Goal: Information Seeking & Learning: Check status

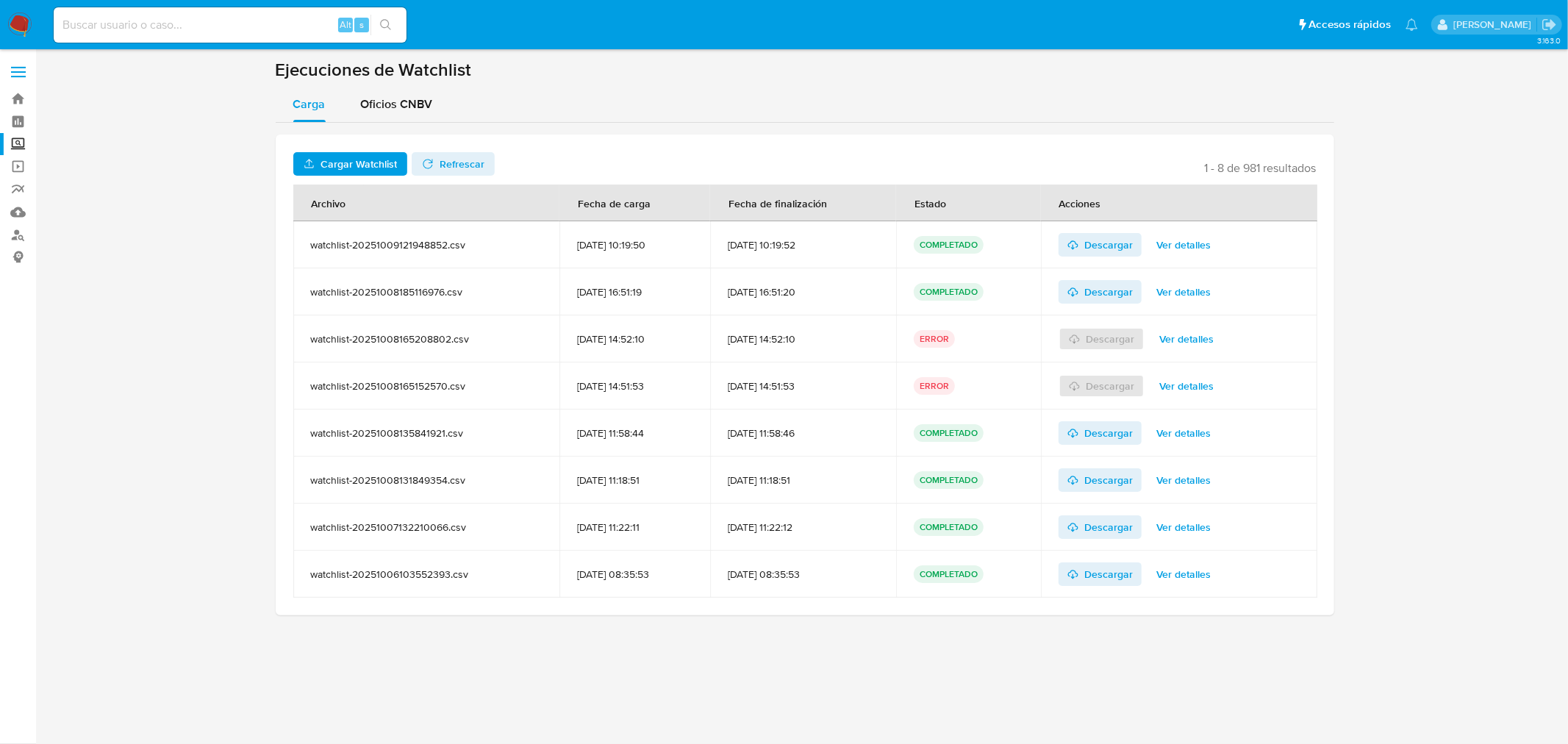
click at [149, 13] on div "Alt s" at bounding box center [230, 25] width 353 height 36
click at [151, 25] on input at bounding box center [230, 25] width 353 height 19
paste input "574070110"
type input "574070110"
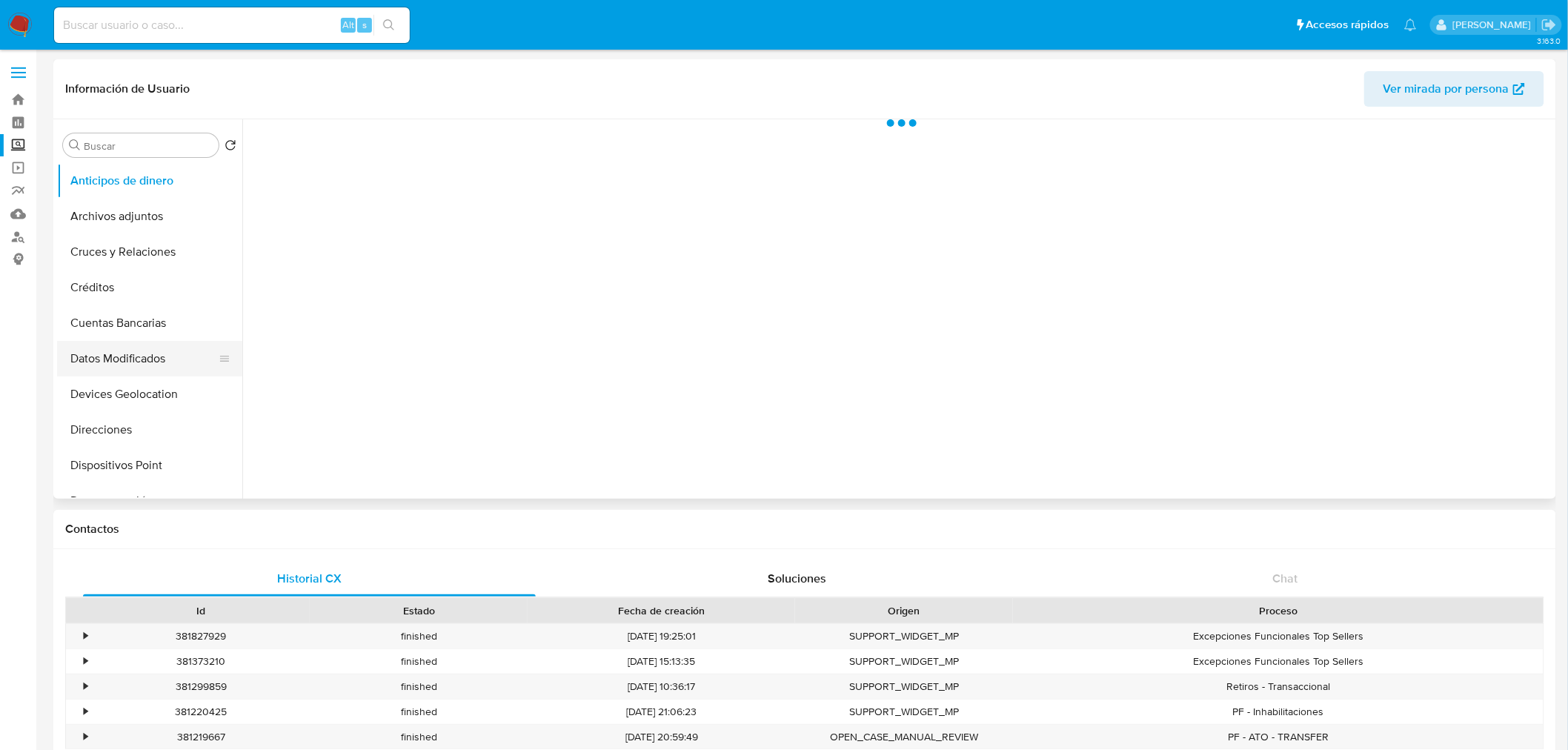
select select "10"
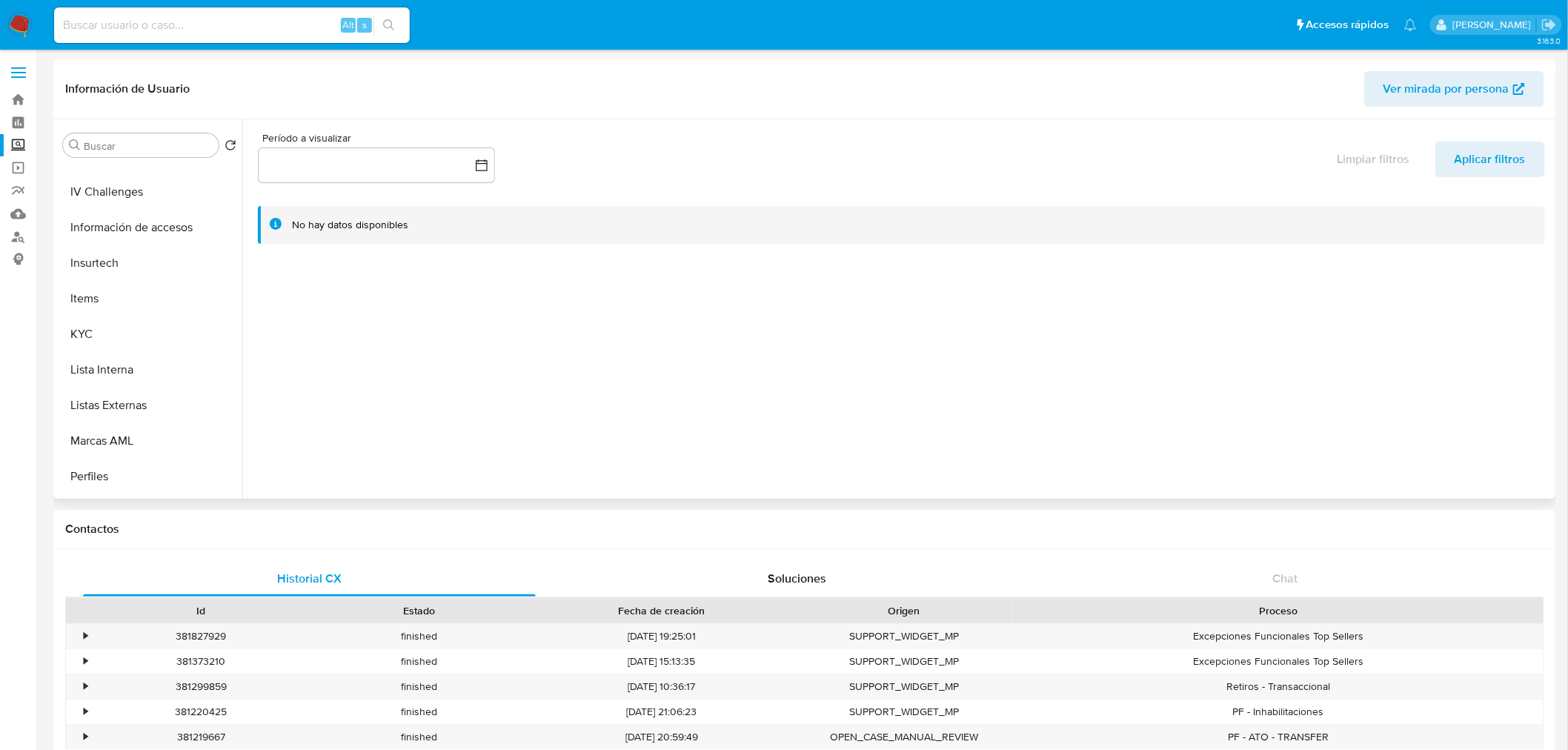
scroll to position [522, 0]
click at [94, 313] on button "Items" at bounding box center [144, 299] width 174 height 36
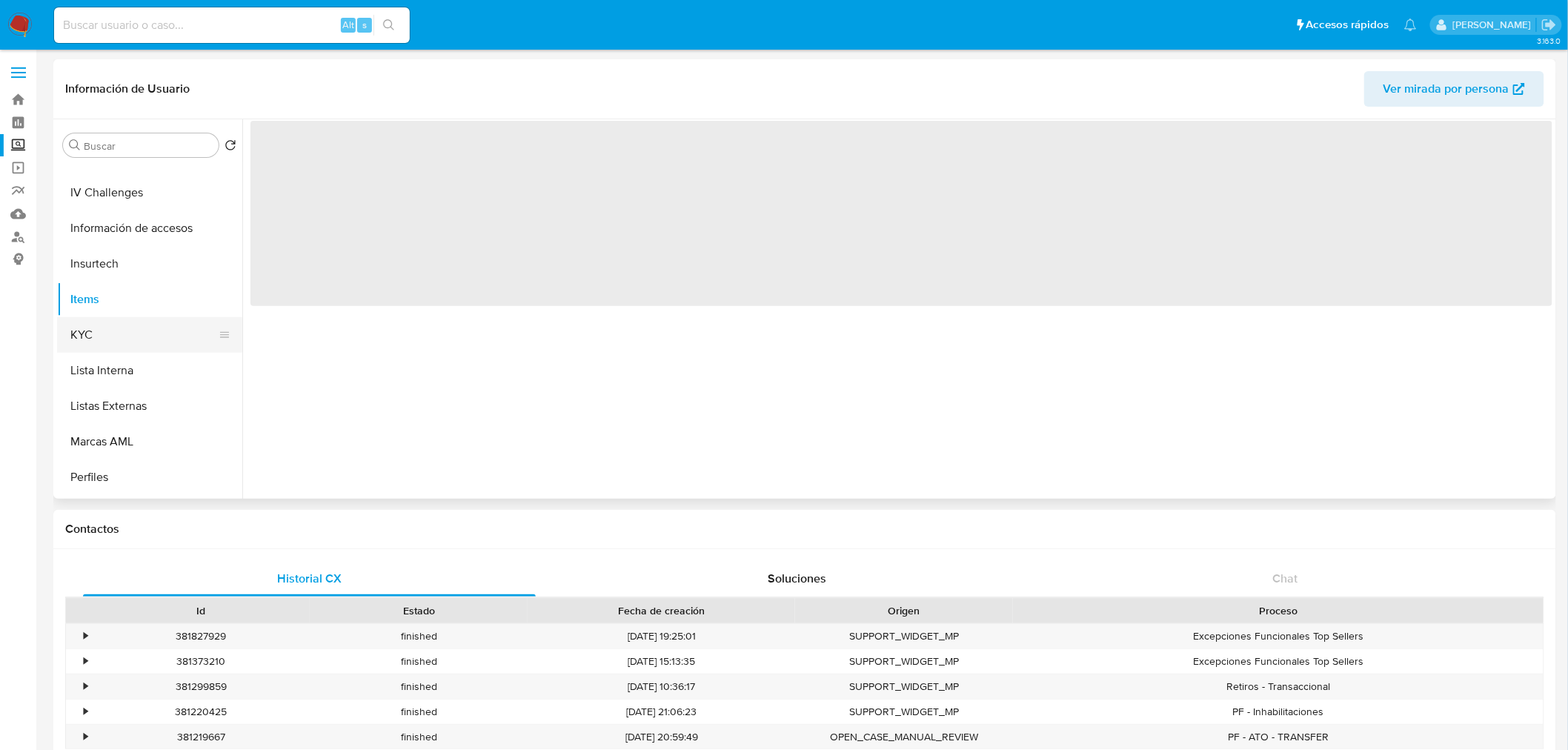
click at [100, 327] on button "KYC" at bounding box center [144, 334] width 174 height 36
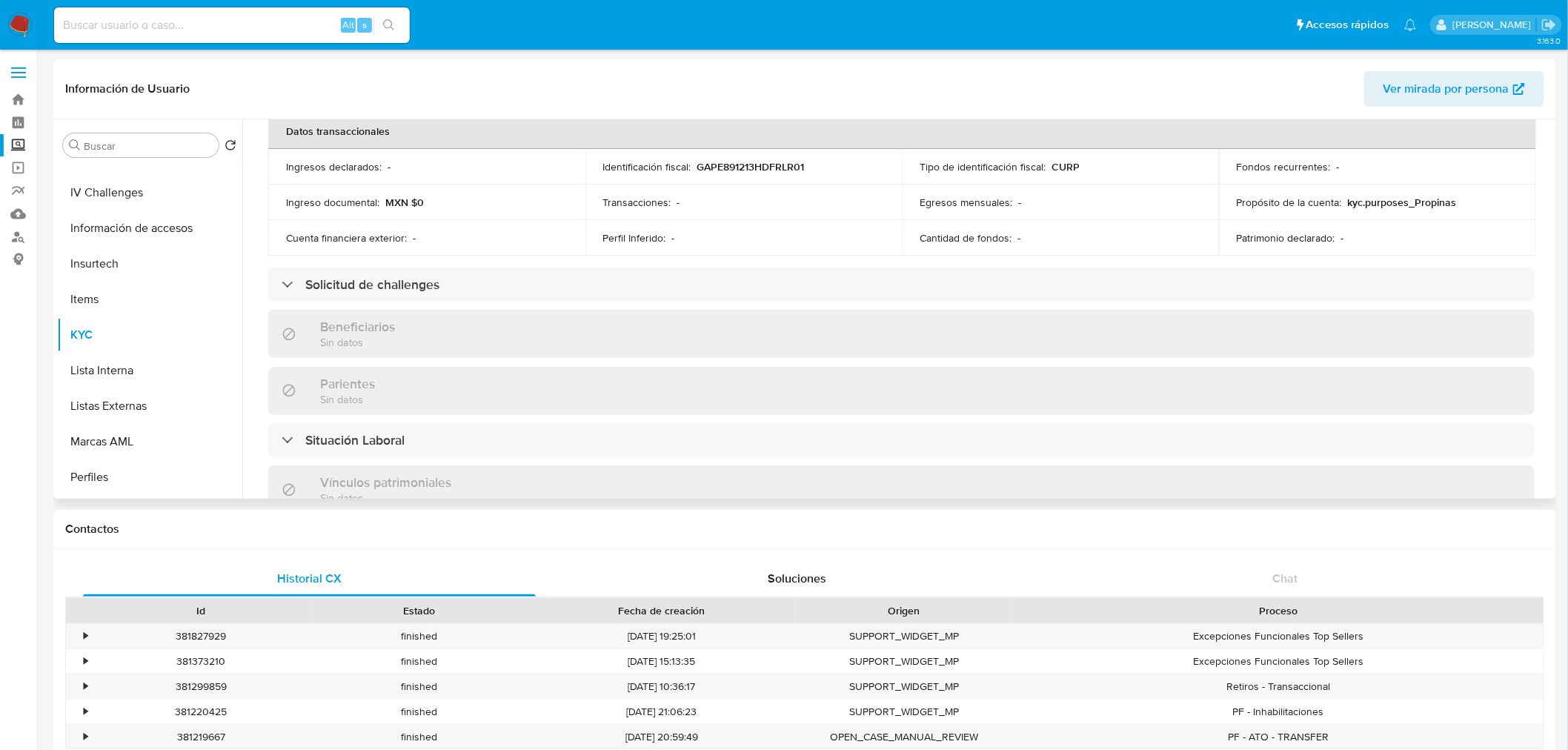
scroll to position [468, 0]
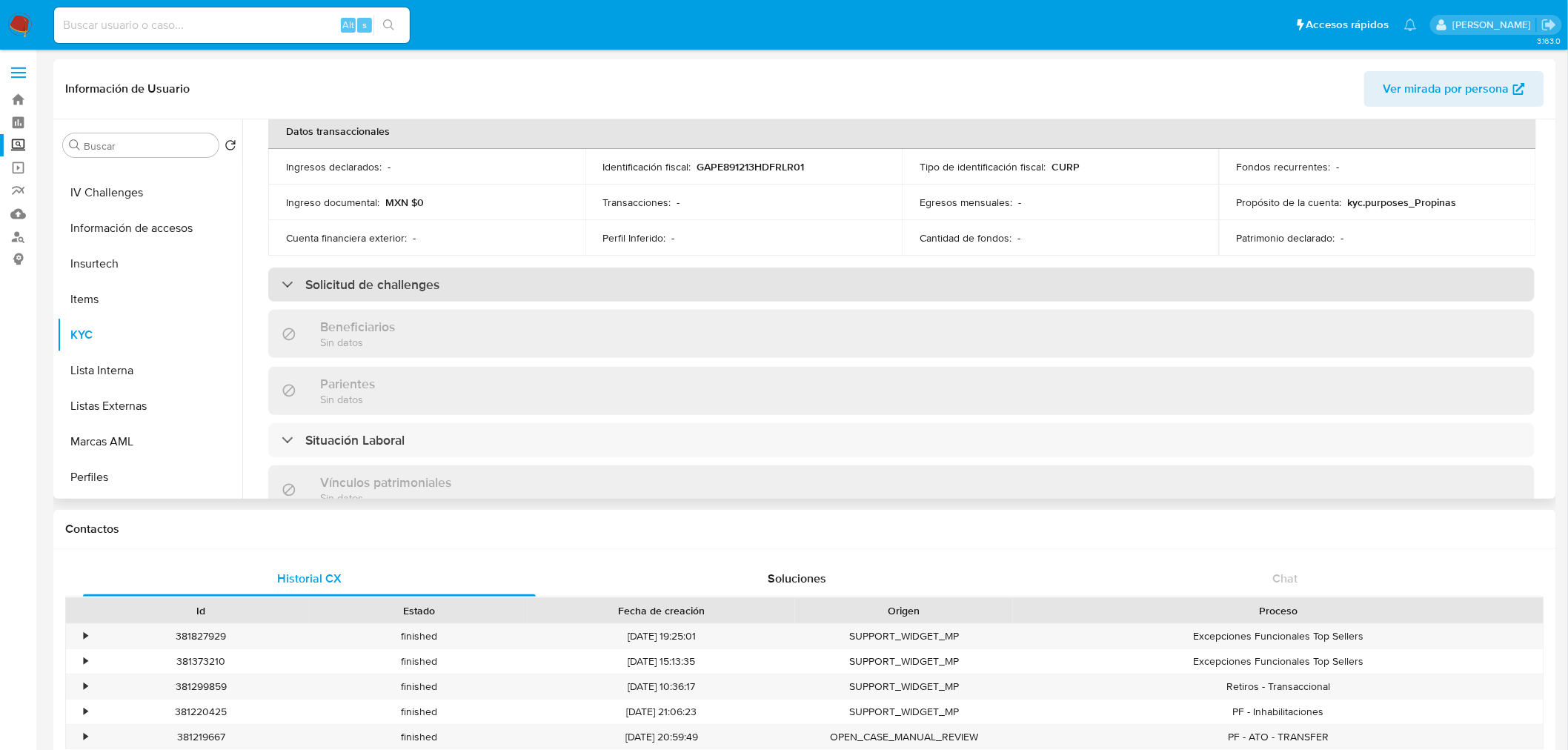
click at [464, 287] on div "Solicitud de challenges" at bounding box center [901, 284] width 1266 height 34
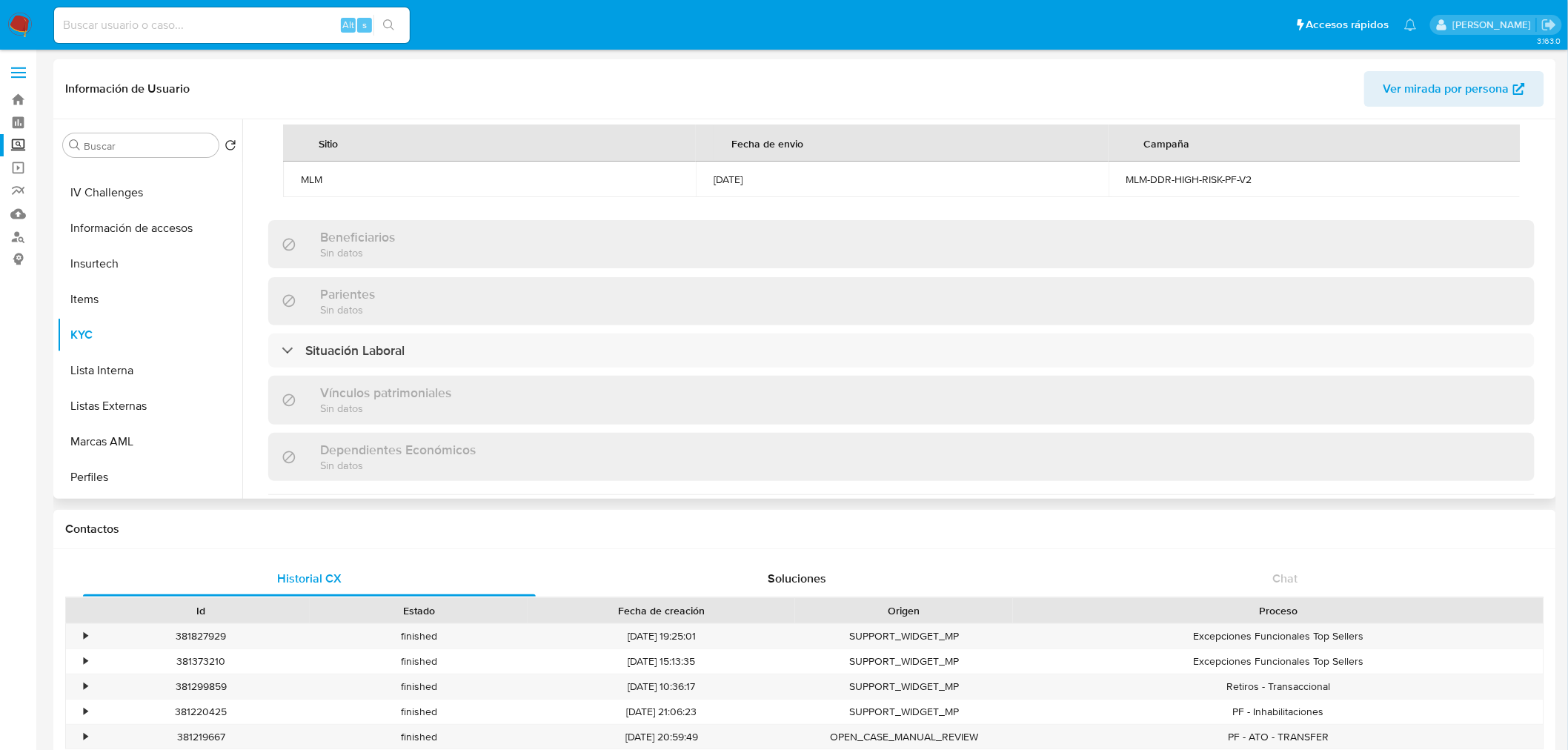
scroll to position [661, 0]
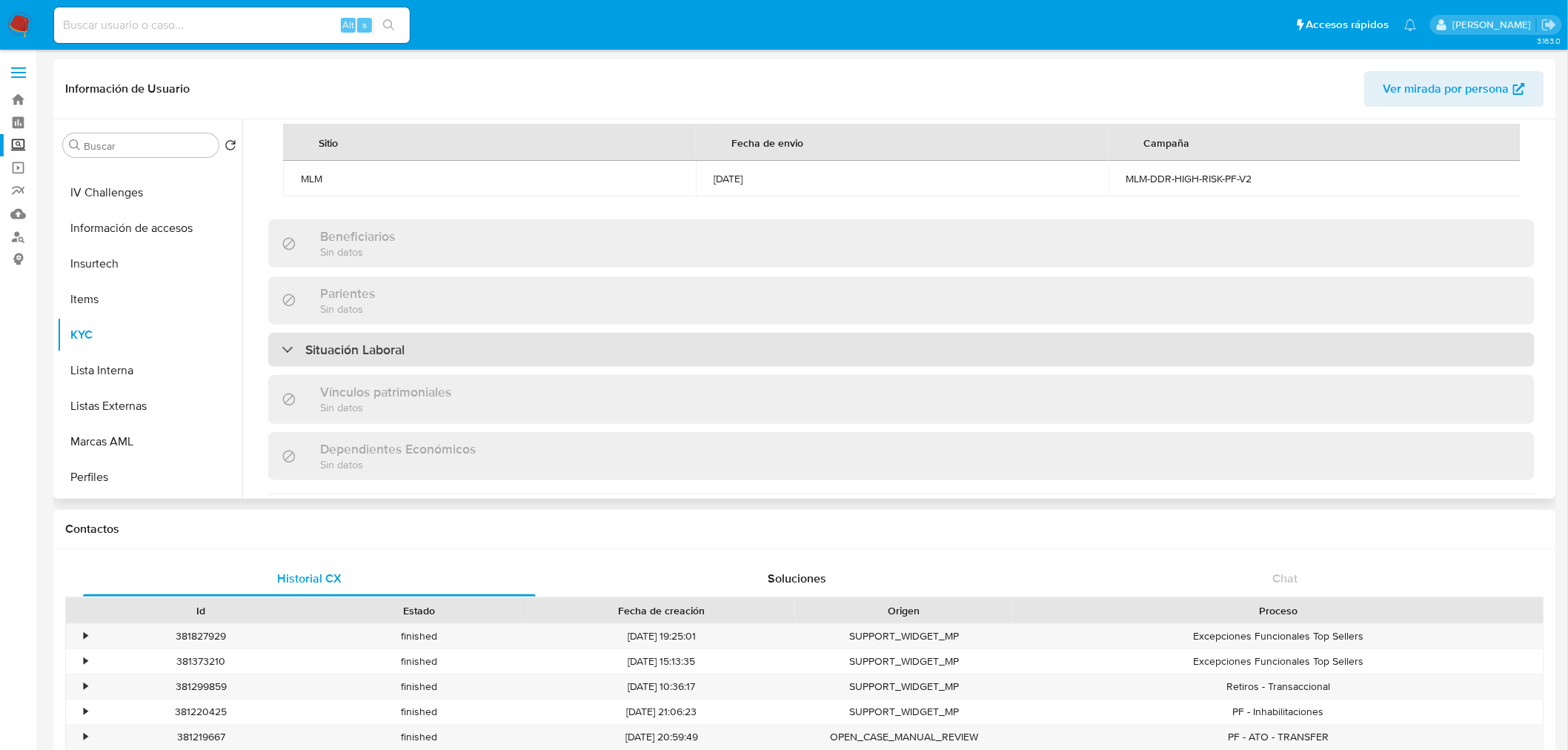
click at [304, 358] on div "Situación Laboral" at bounding box center [343, 350] width 123 height 17
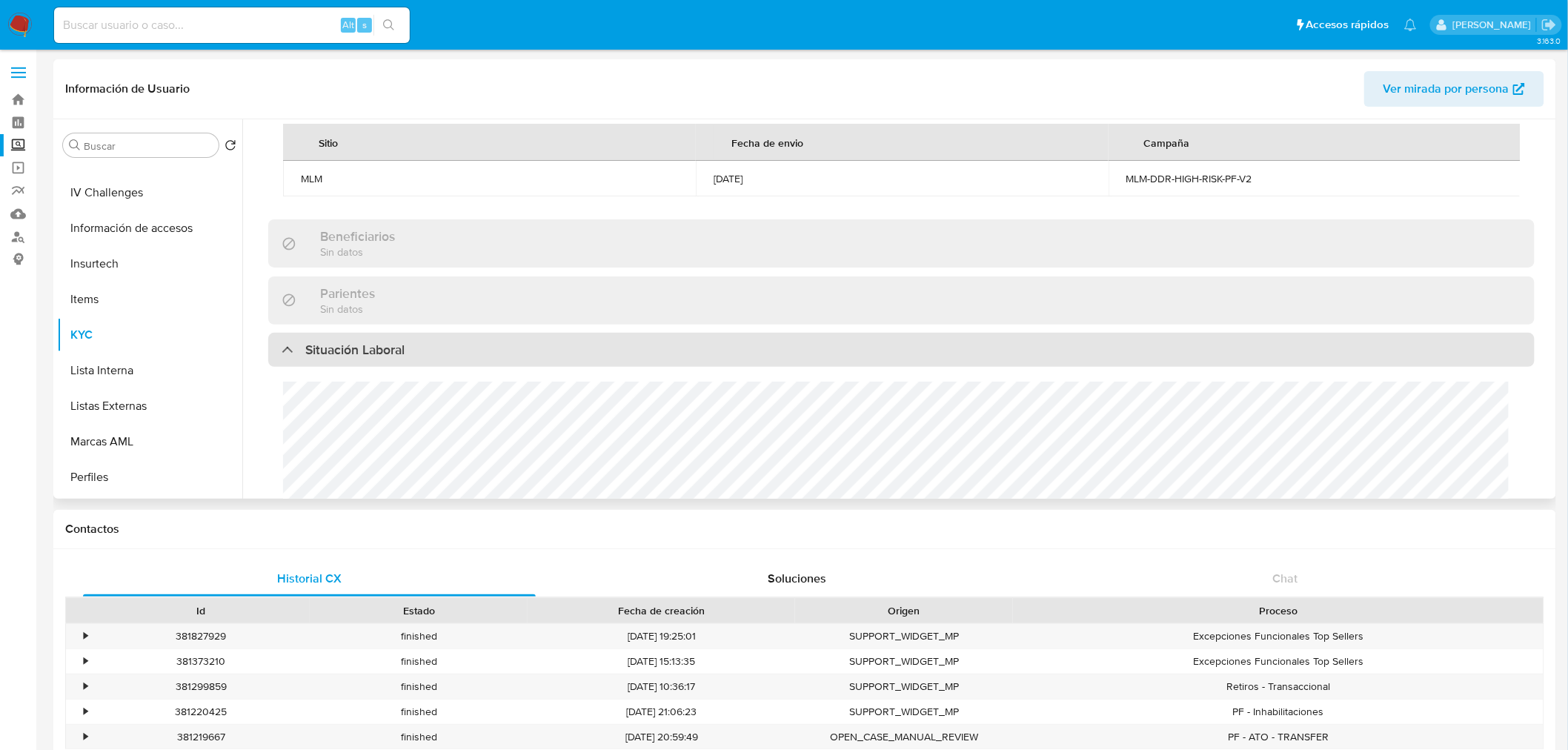
click at [304, 358] on div "Situación Laboral" at bounding box center [343, 350] width 123 height 17
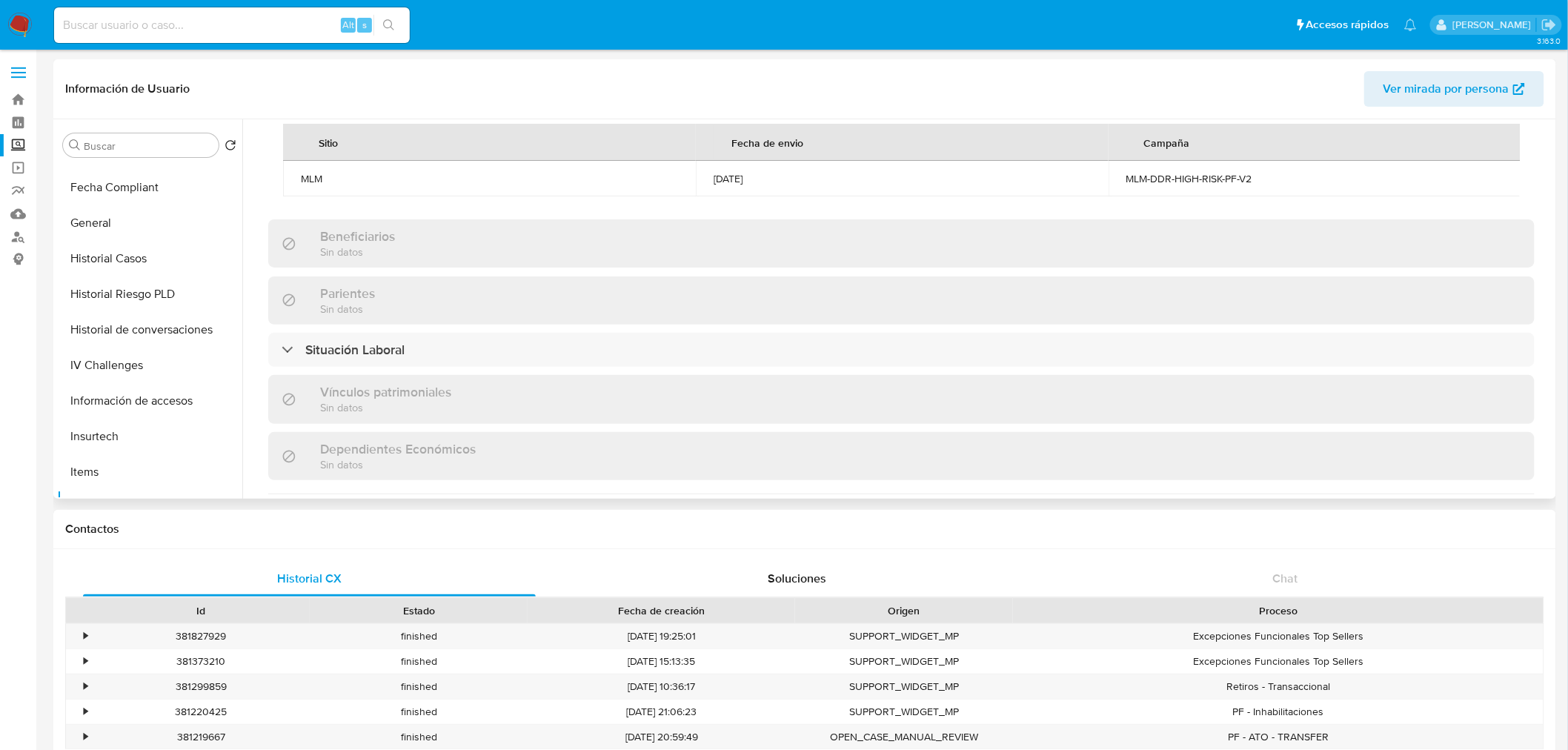
scroll to position [345, 0]
click at [118, 300] on button "Historial Riesgo PLD" at bounding box center [144, 297] width 174 height 36
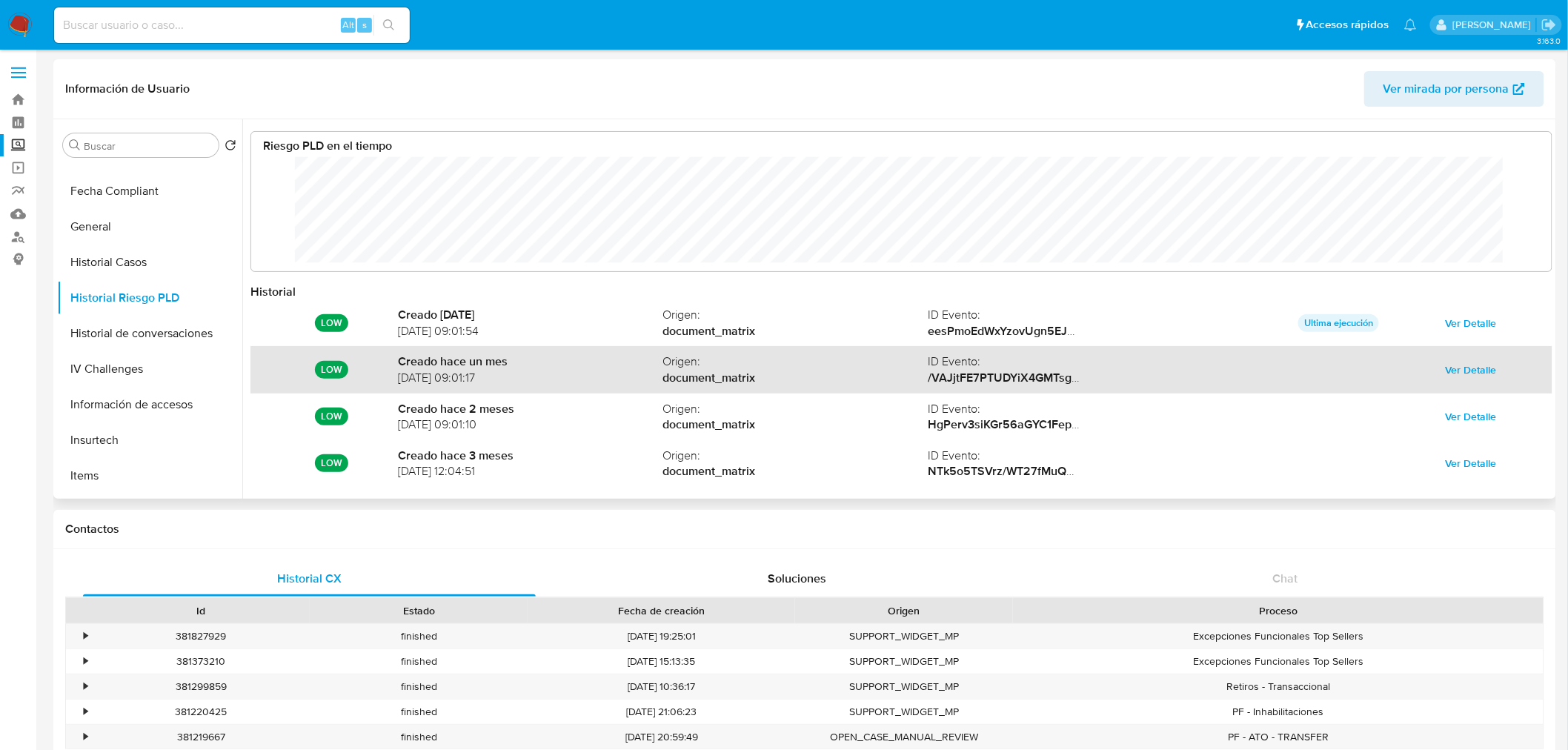
scroll to position [78, 0]
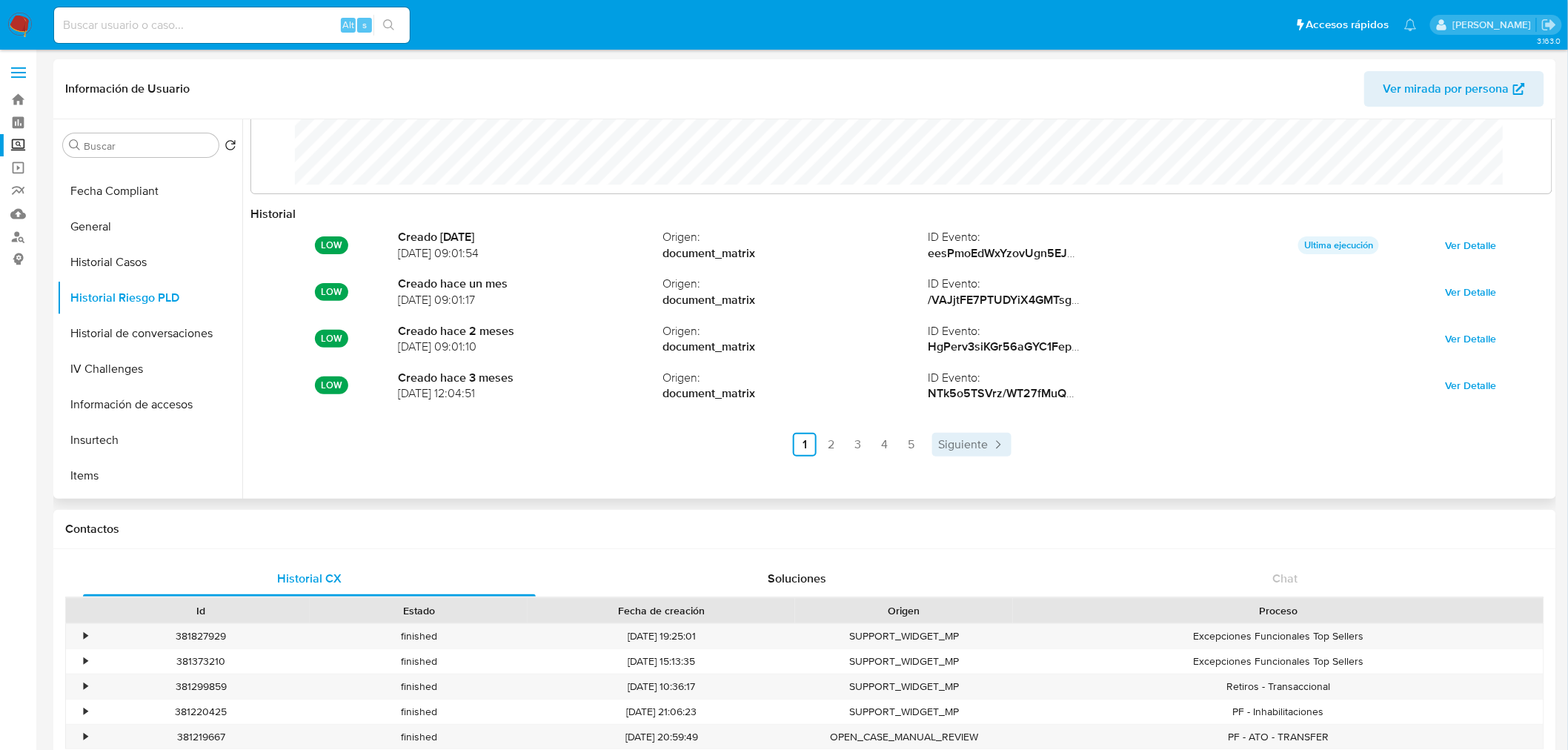
click at [947, 449] on span "Siguiente" at bounding box center [963, 444] width 50 height 12
click at [947, 449] on link "5" at bounding box center [952, 445] width 24 height 24
click at [854, 453] on link "Anterior" at bounding box center [831, 445] width 72 height 24
click at [854, 453] on ul "Anterior 1 2 3 4 5 Siguiente" at bounding box center [901, 445] width 1302 height 24
click at [805, 449] on span "Anterior" at bounding box center [797, 444] width 42 height 12
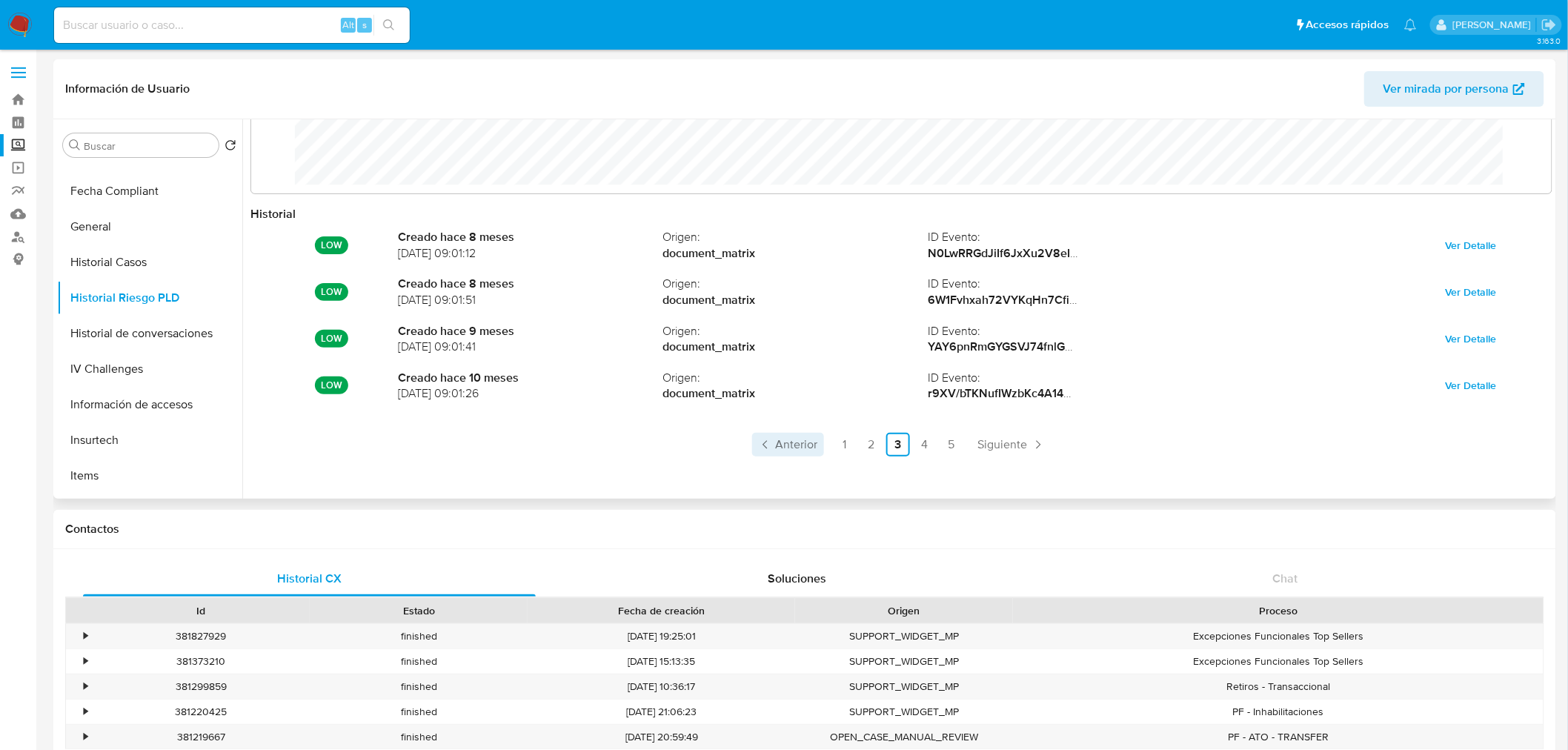
click at [805, 449] on span "Anterior" at bounding box center [797, 444] width 42 height 12
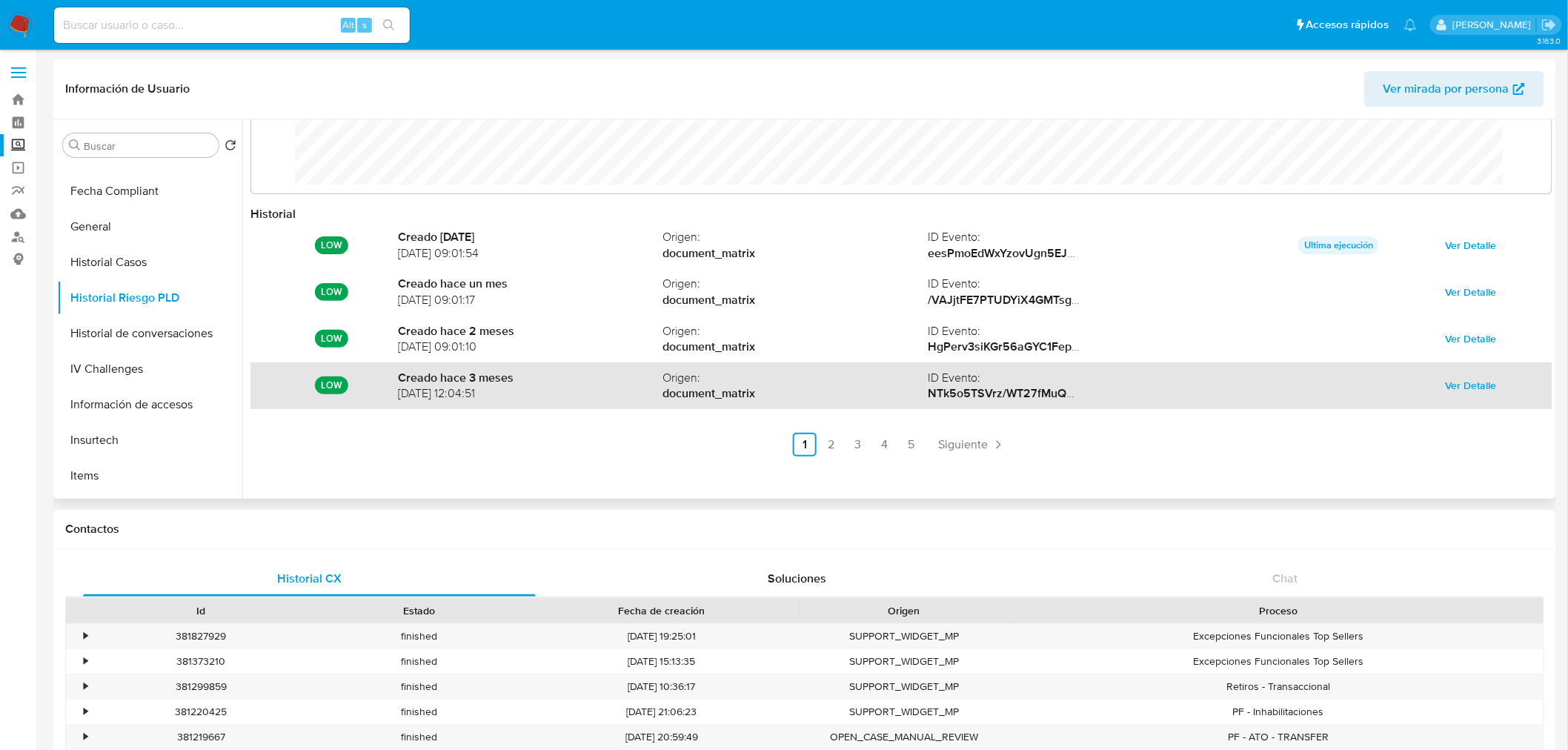
scroll to position [0, 0]
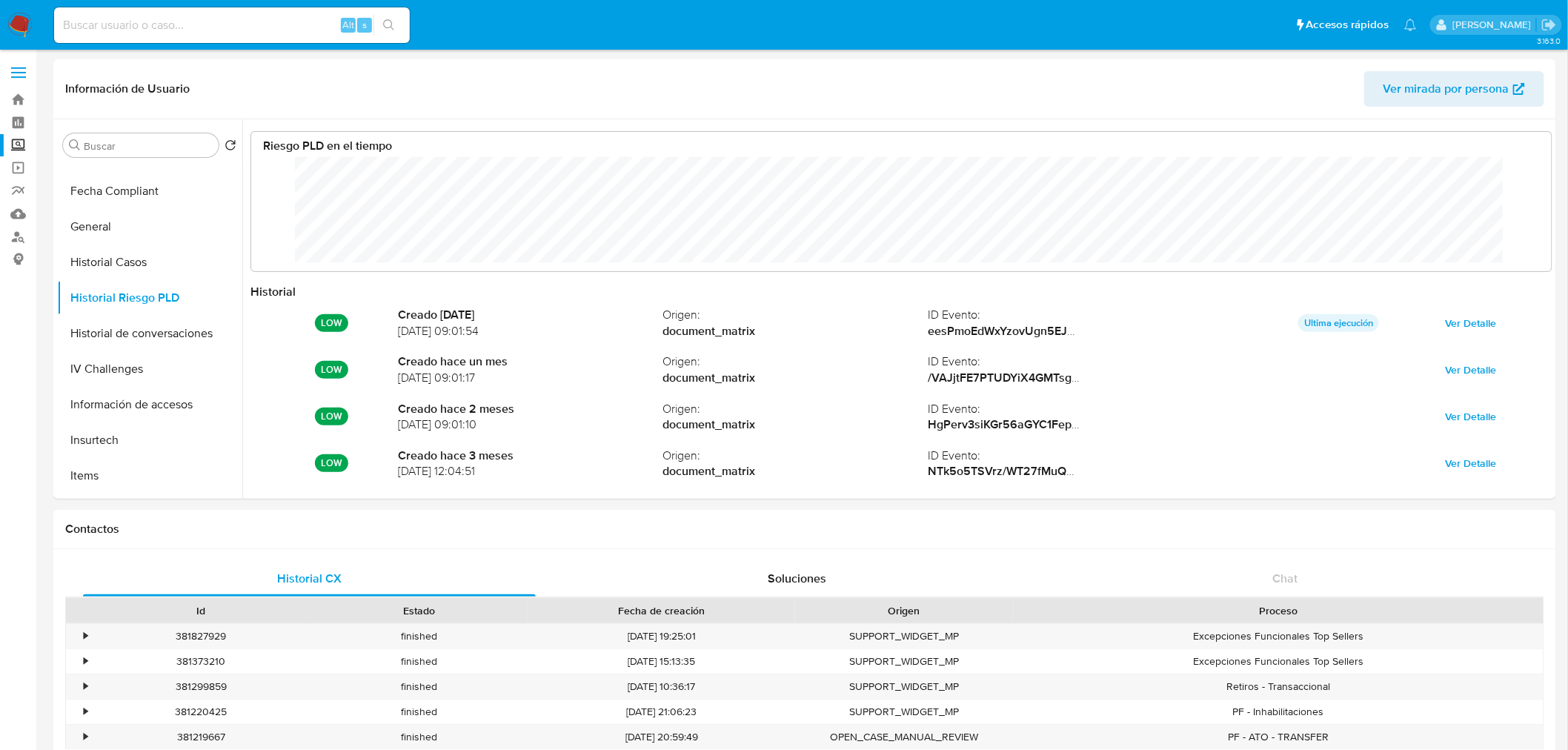
click at [184, 10] on div "Alt s" at bounding box center [232, 25] width 356 height 36
click at [184, 24] on input at bounding box center [232, 25] width 356 height 19
paste input "166921315"
type input "166921315"
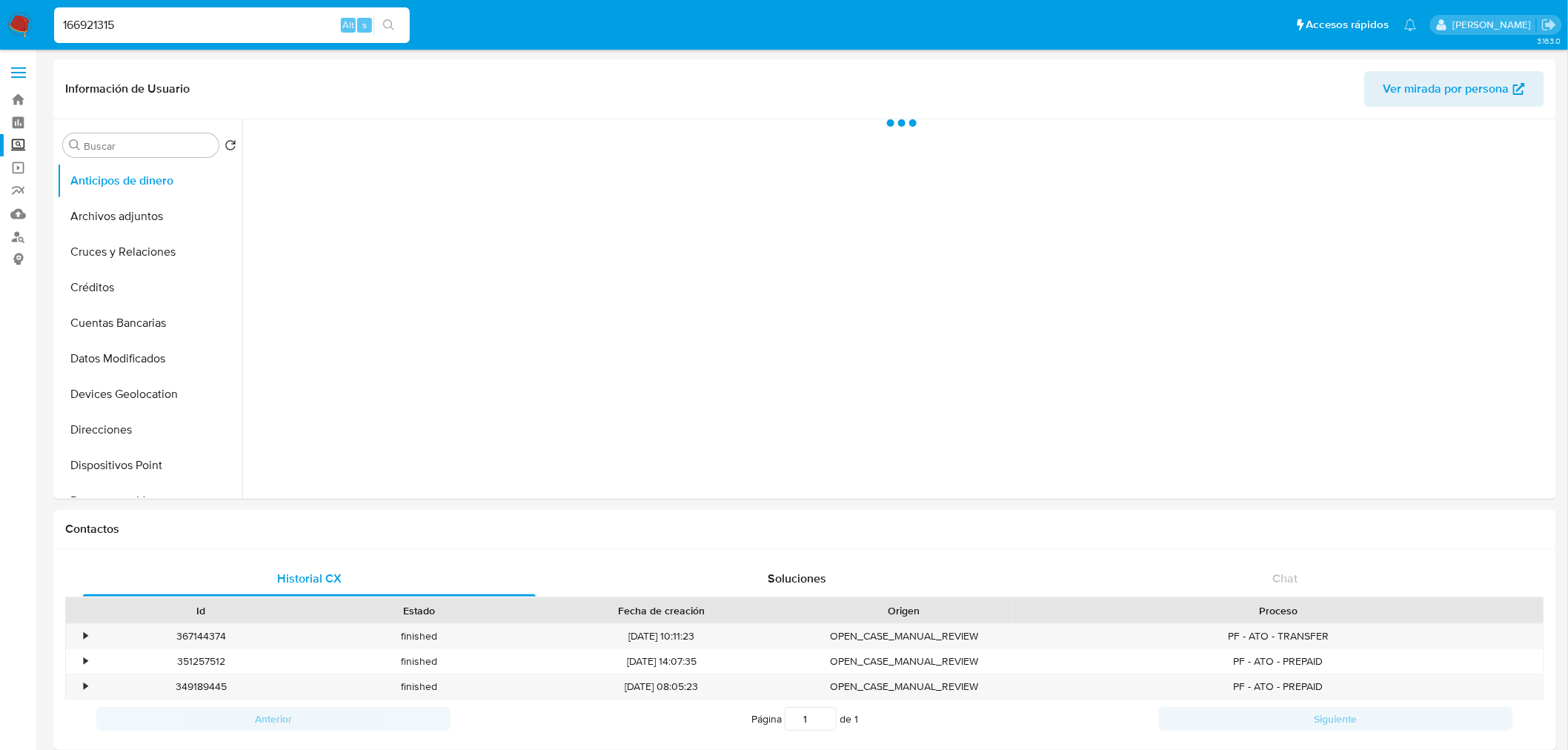
select select "10"
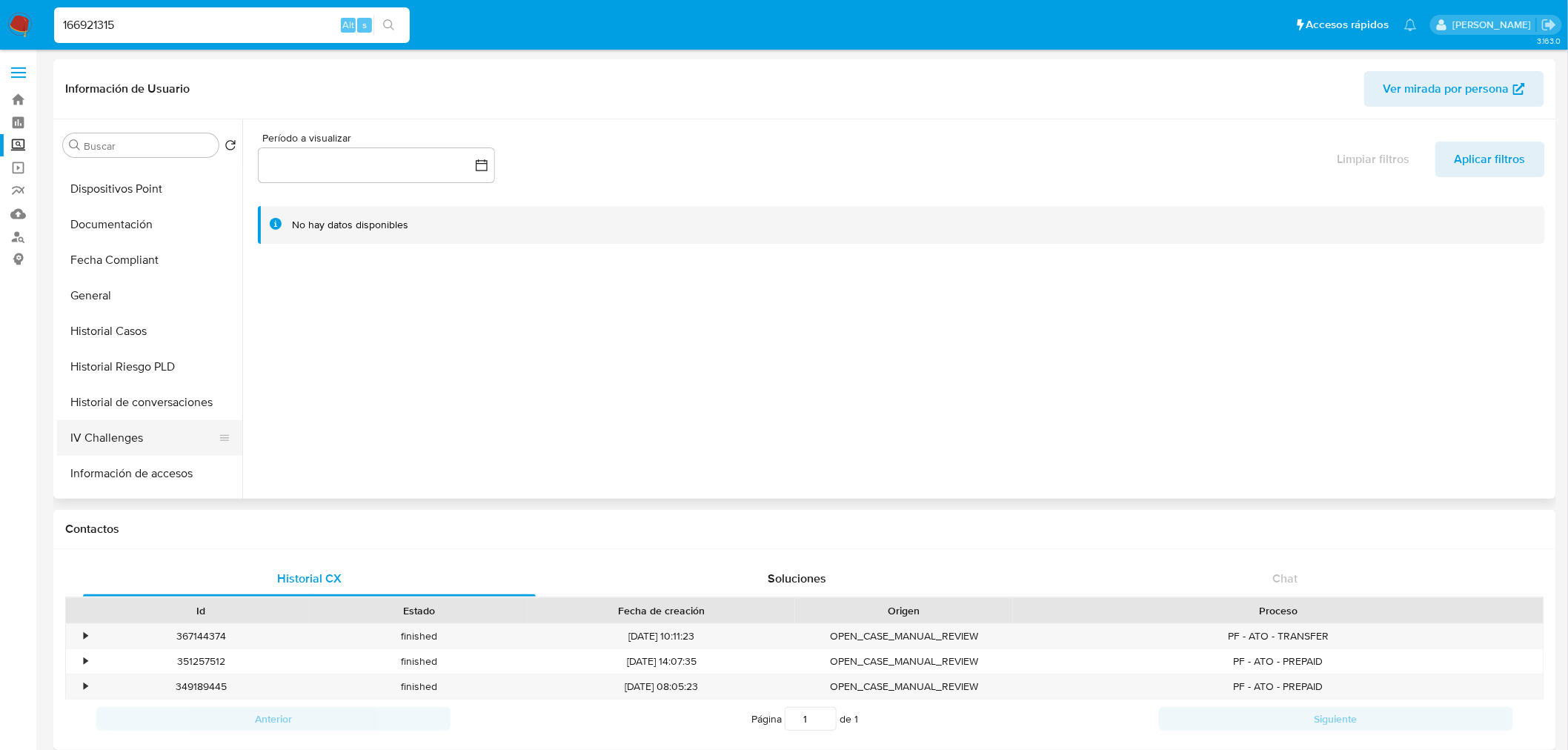
scroll to position [447, 0]
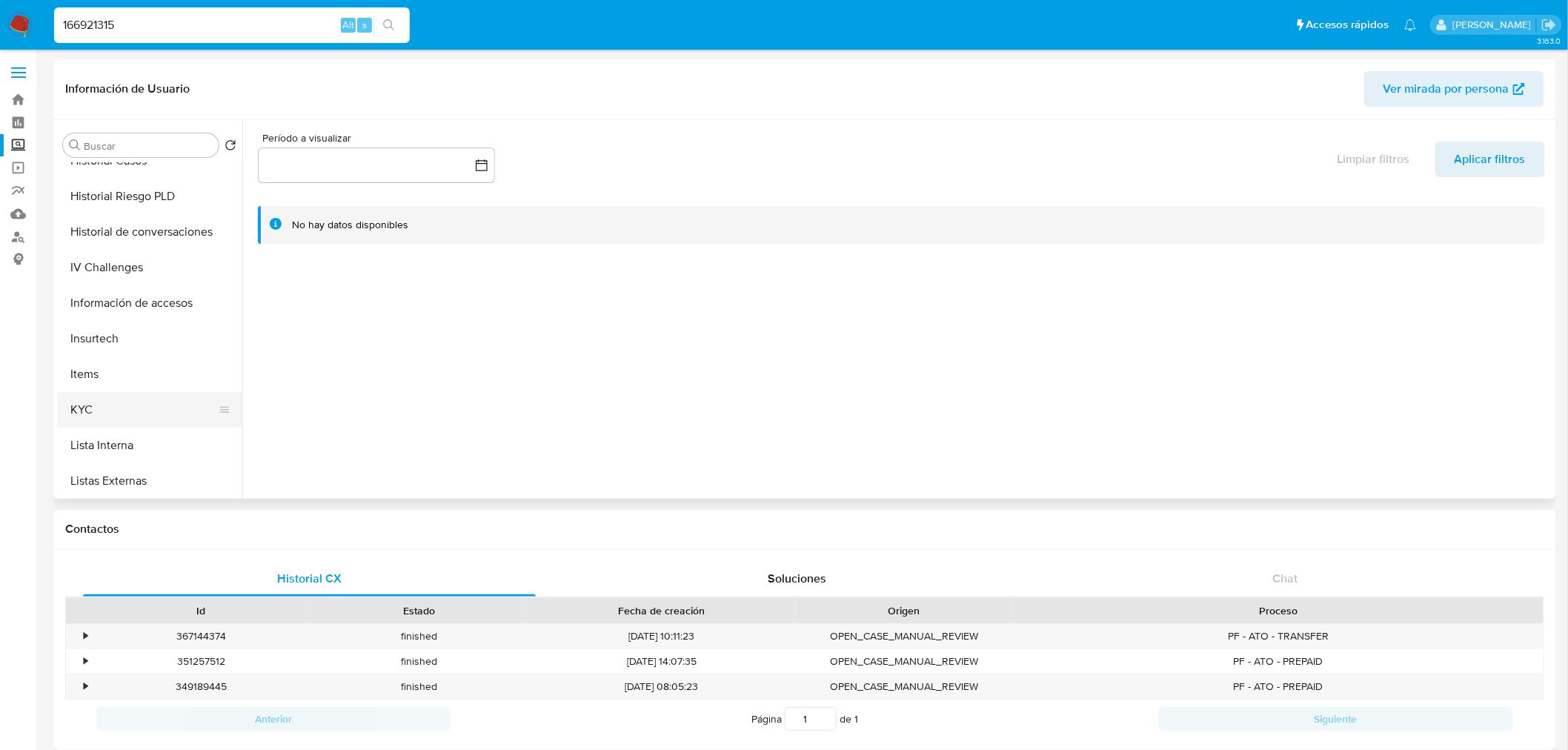
click at [118, 420] on button "KYC" at bounding box center [144, 410] width 174 height 36
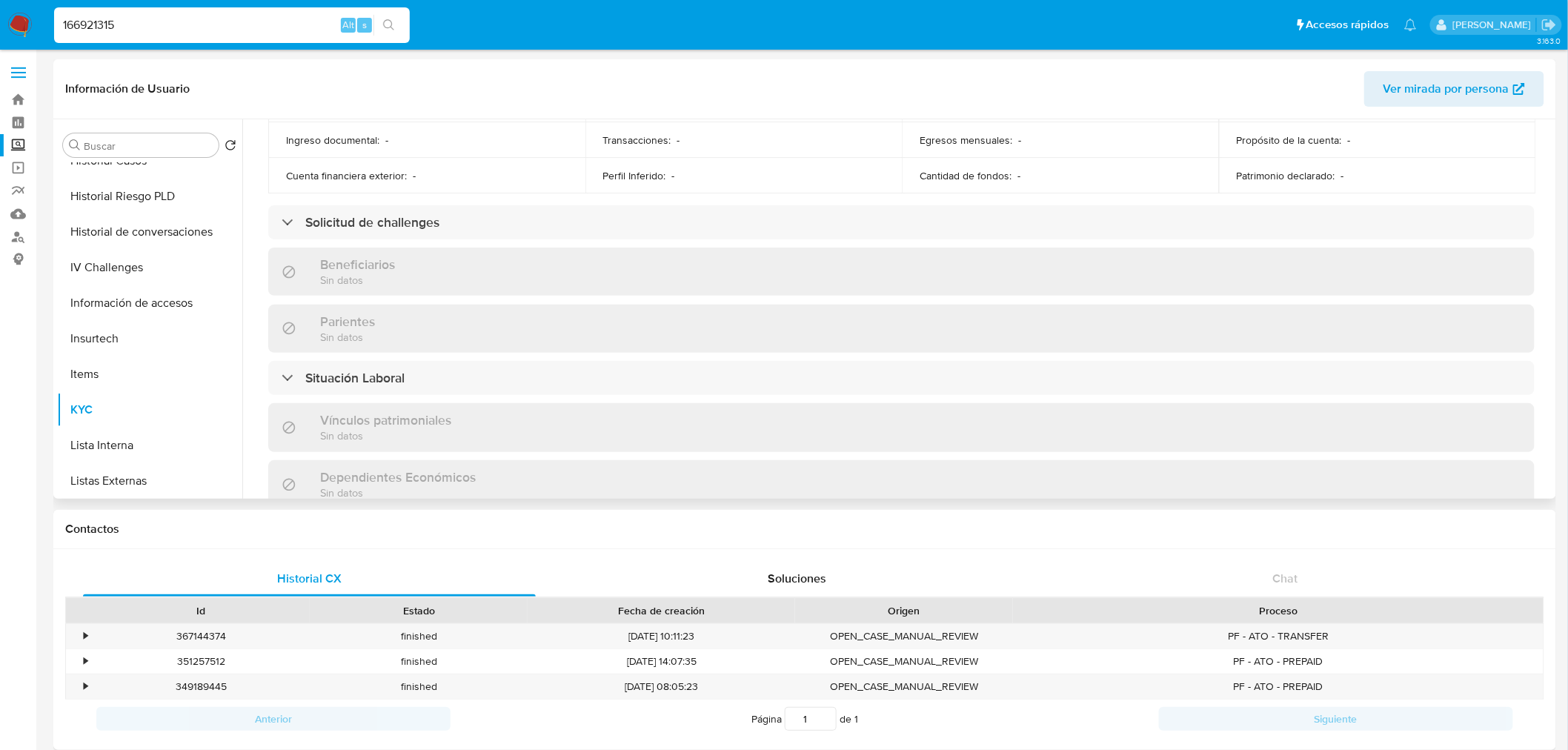
scroll to position [541, 0]
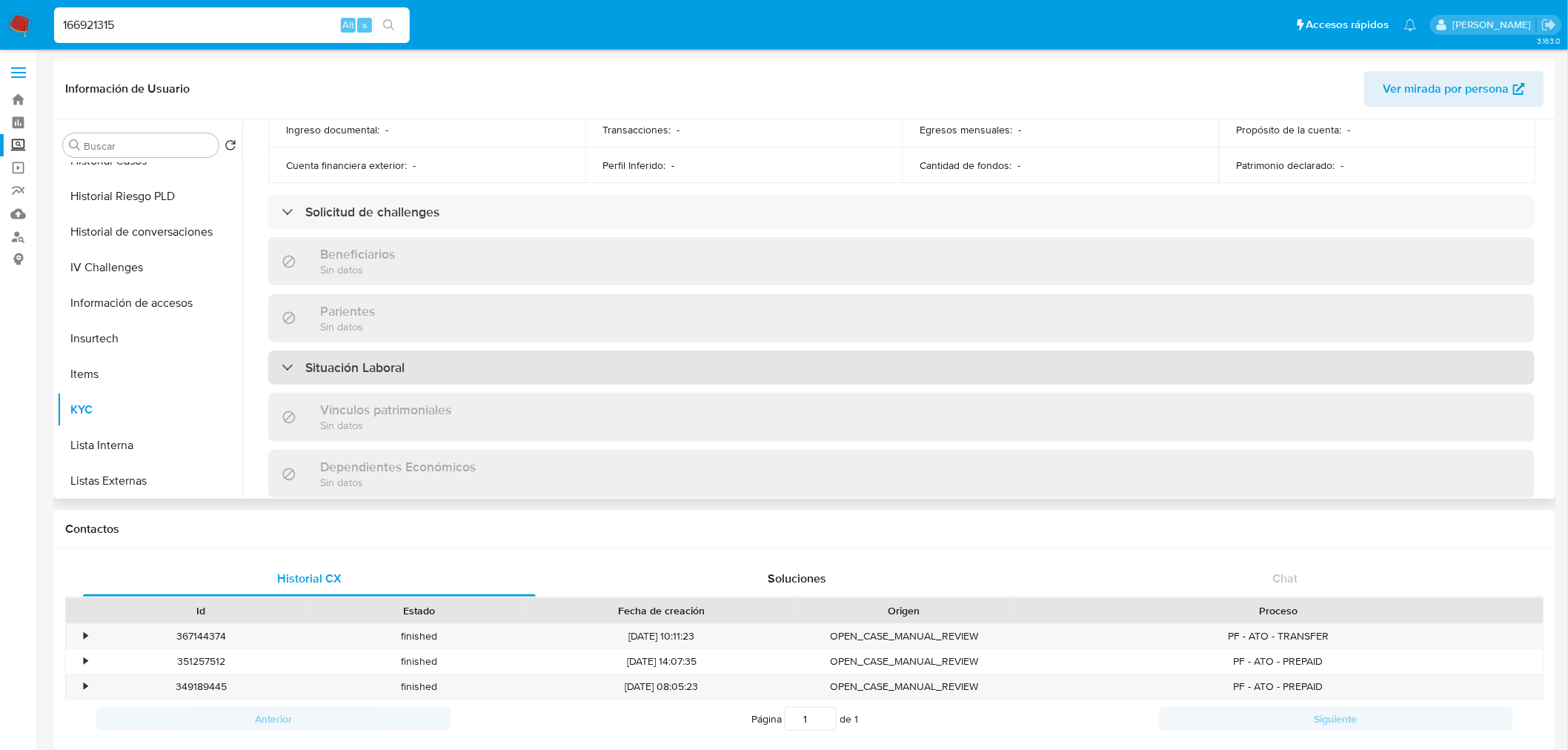
click at [369, 375] on h3 "Situación Laboral" at bounding box center [356, 368] width 100 height 17
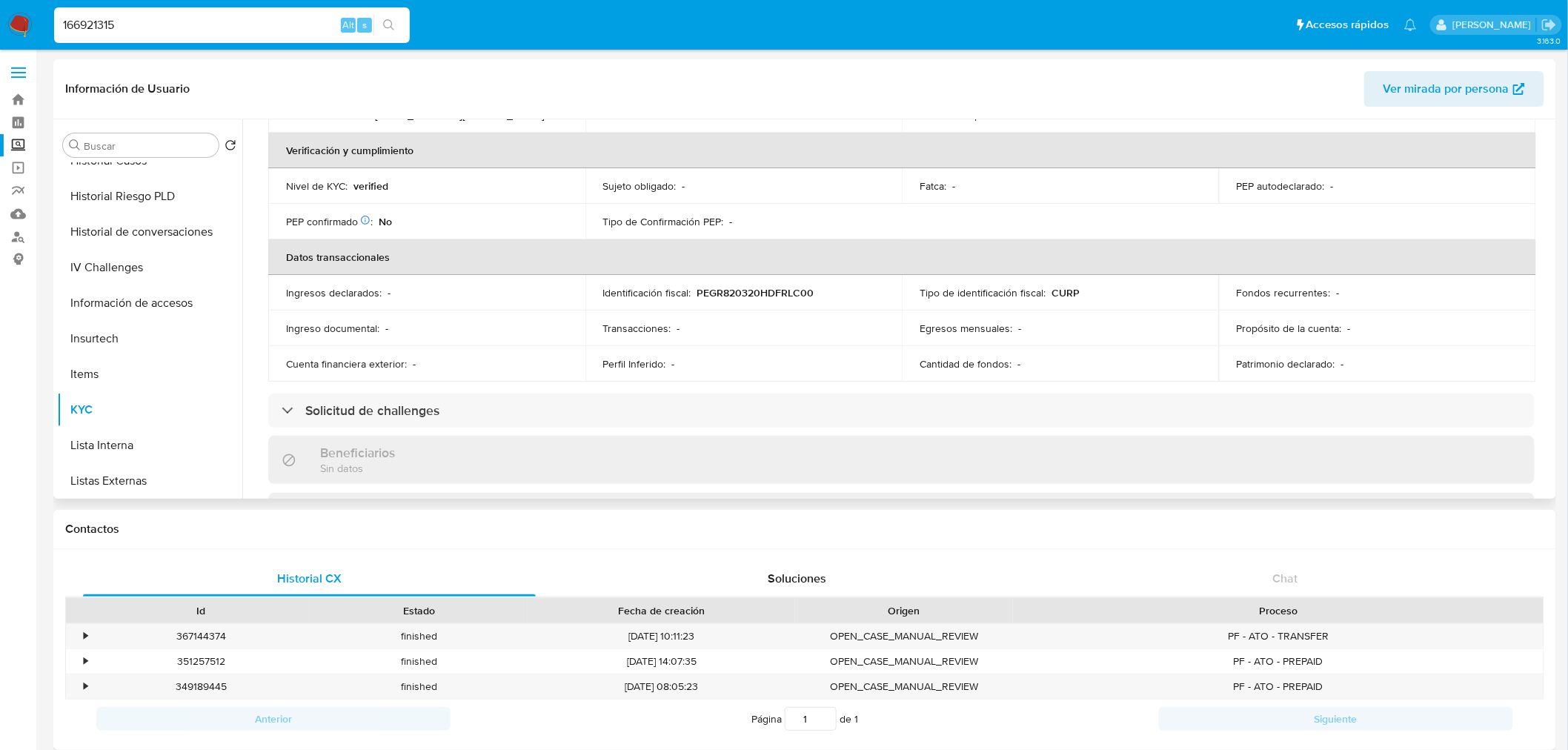
scroll to position [0, 0]
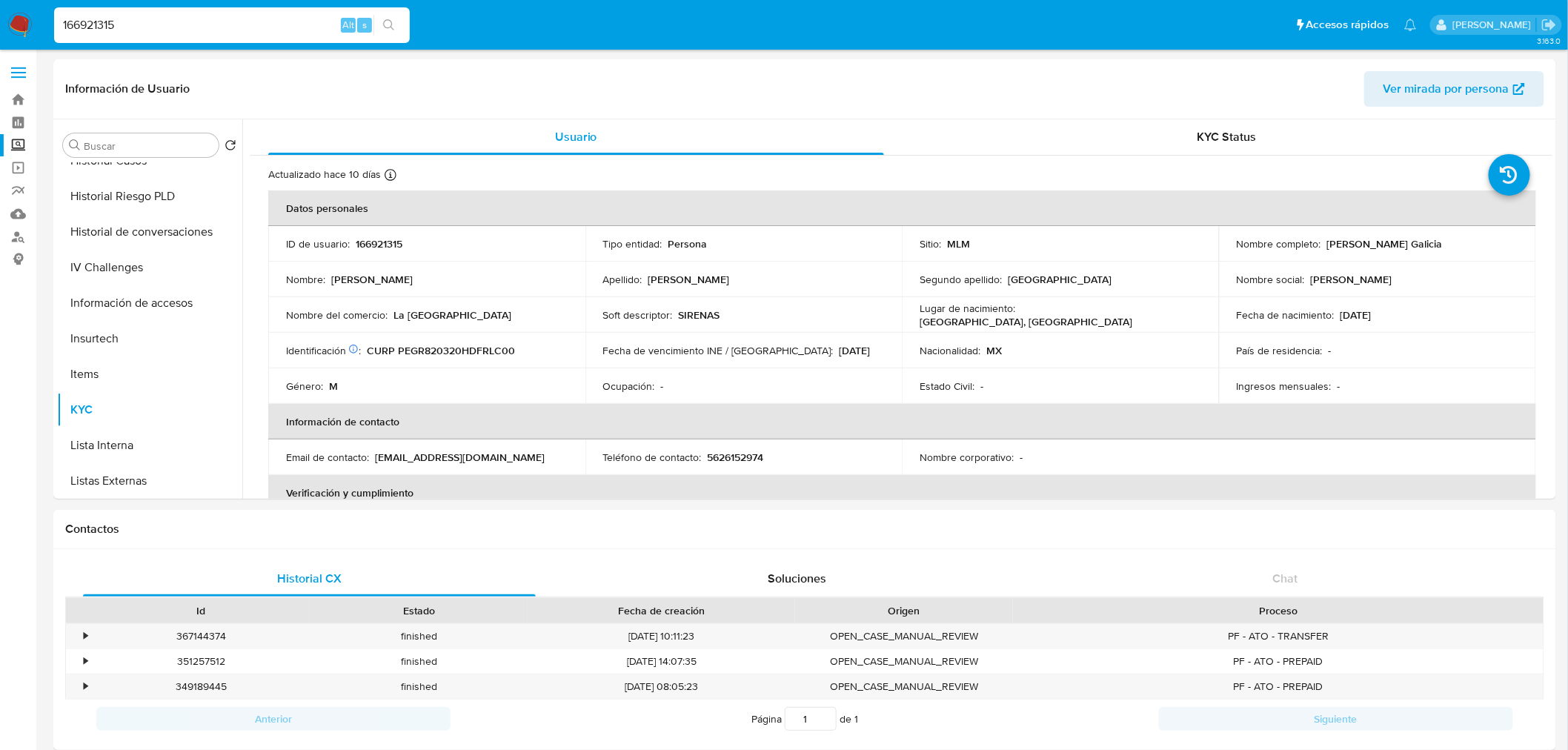
drag, startPoint x: 203, startPoint y: 28, endPoint x: -182, endPoint y: 462, distance: 580.2
paste input "1923861375"
type input "1923861375"
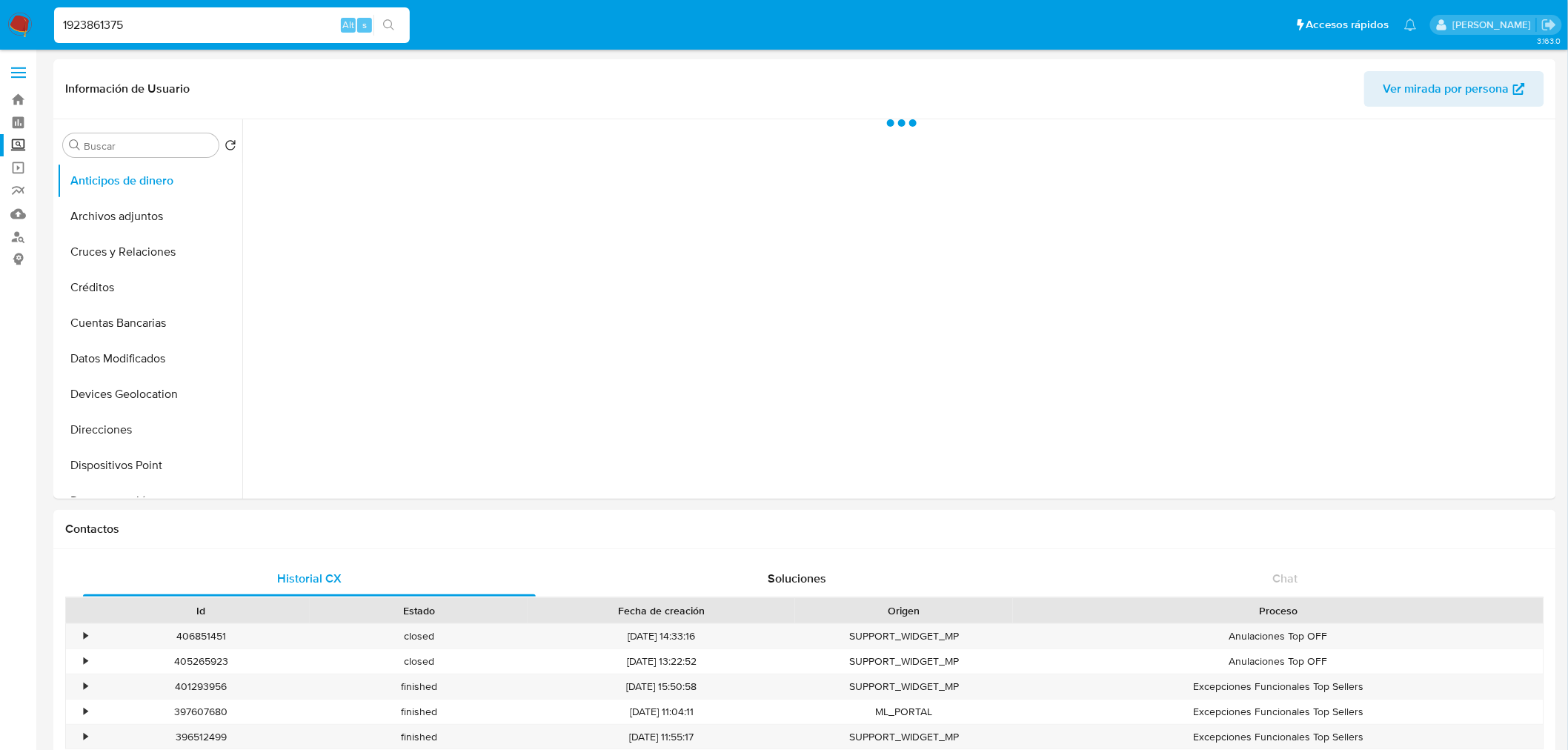
select select "10"
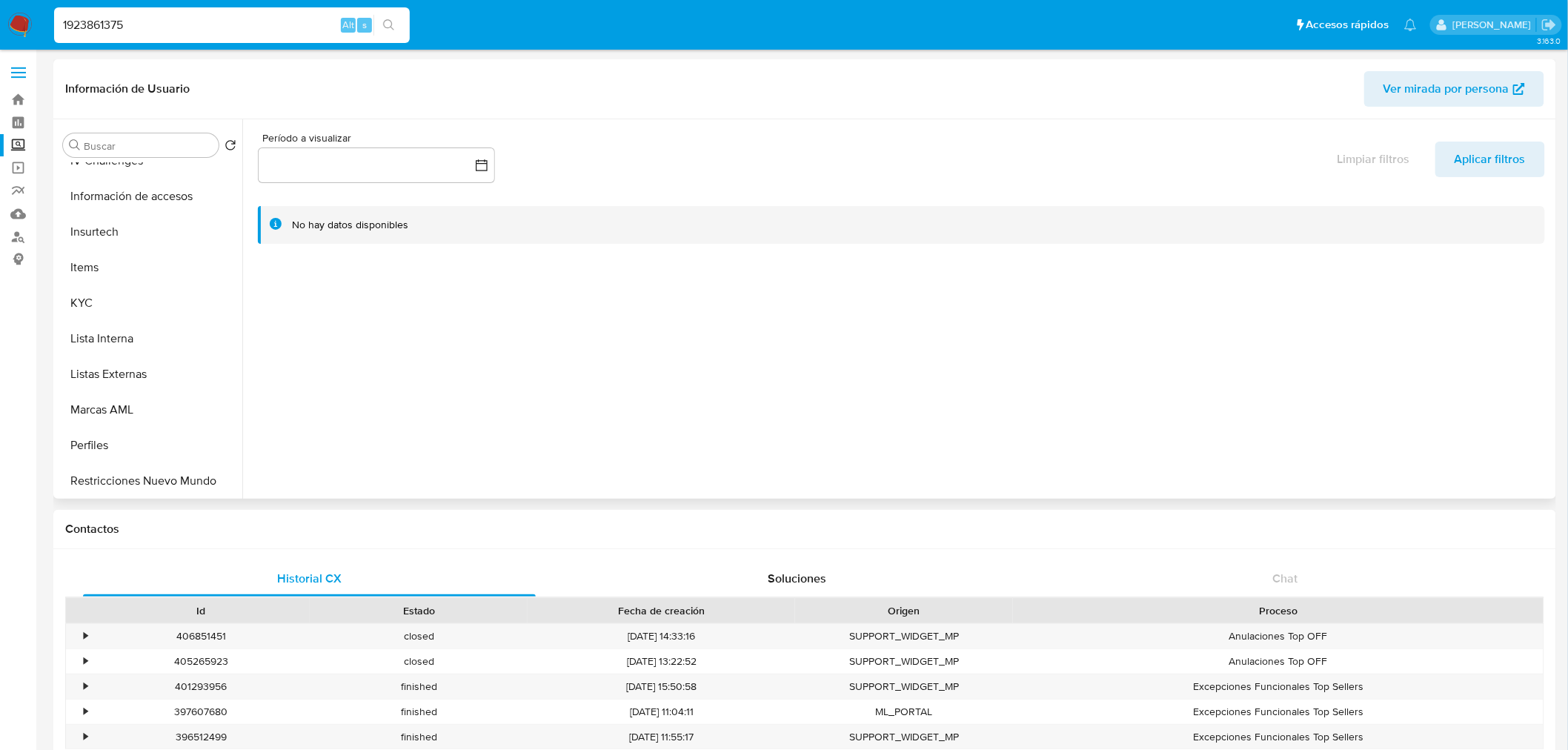
scroll to position [547, 0]
click at [119, 309] on button "KYC" at bounding box center [144, 309] width 174 height 36
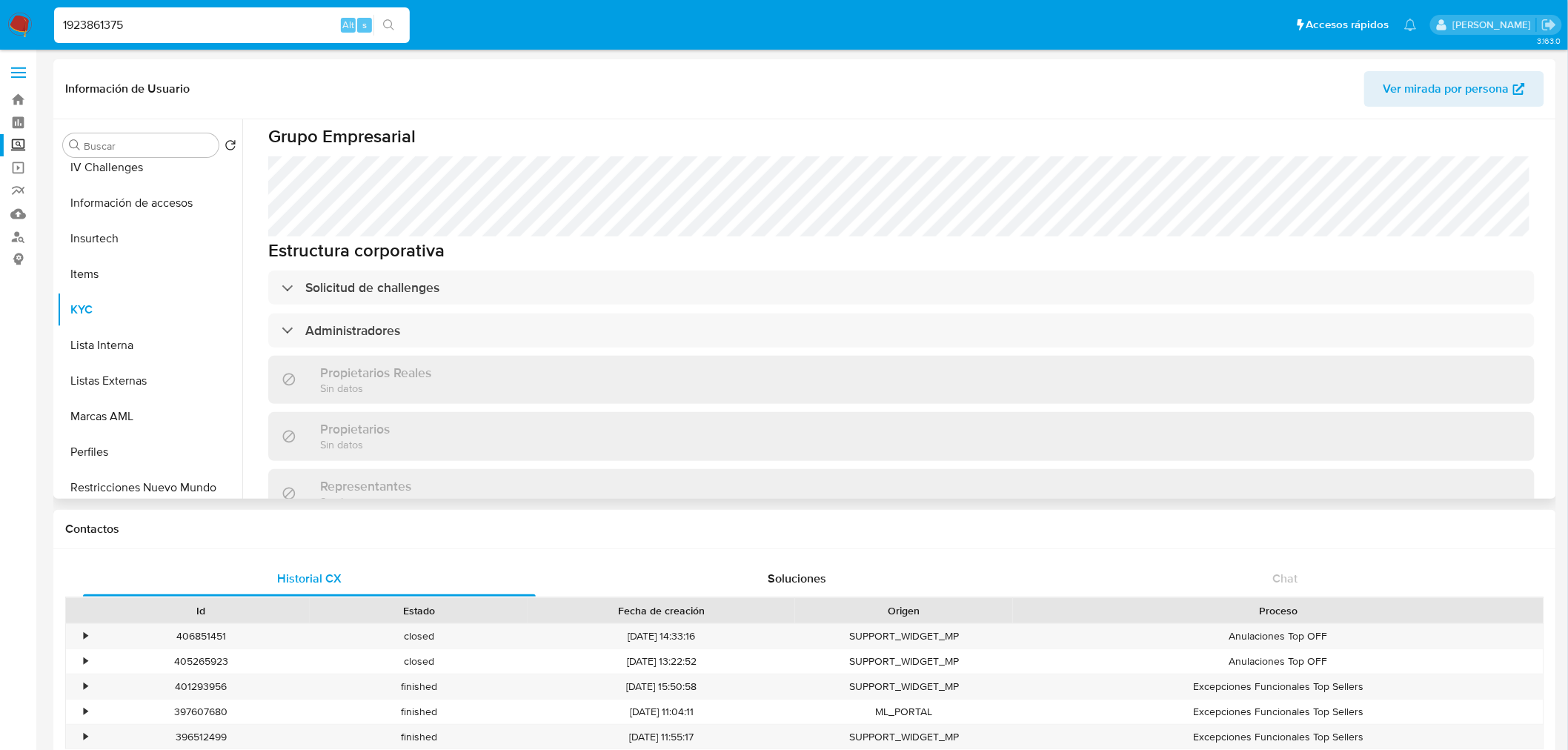
scroll to position [650, 0]
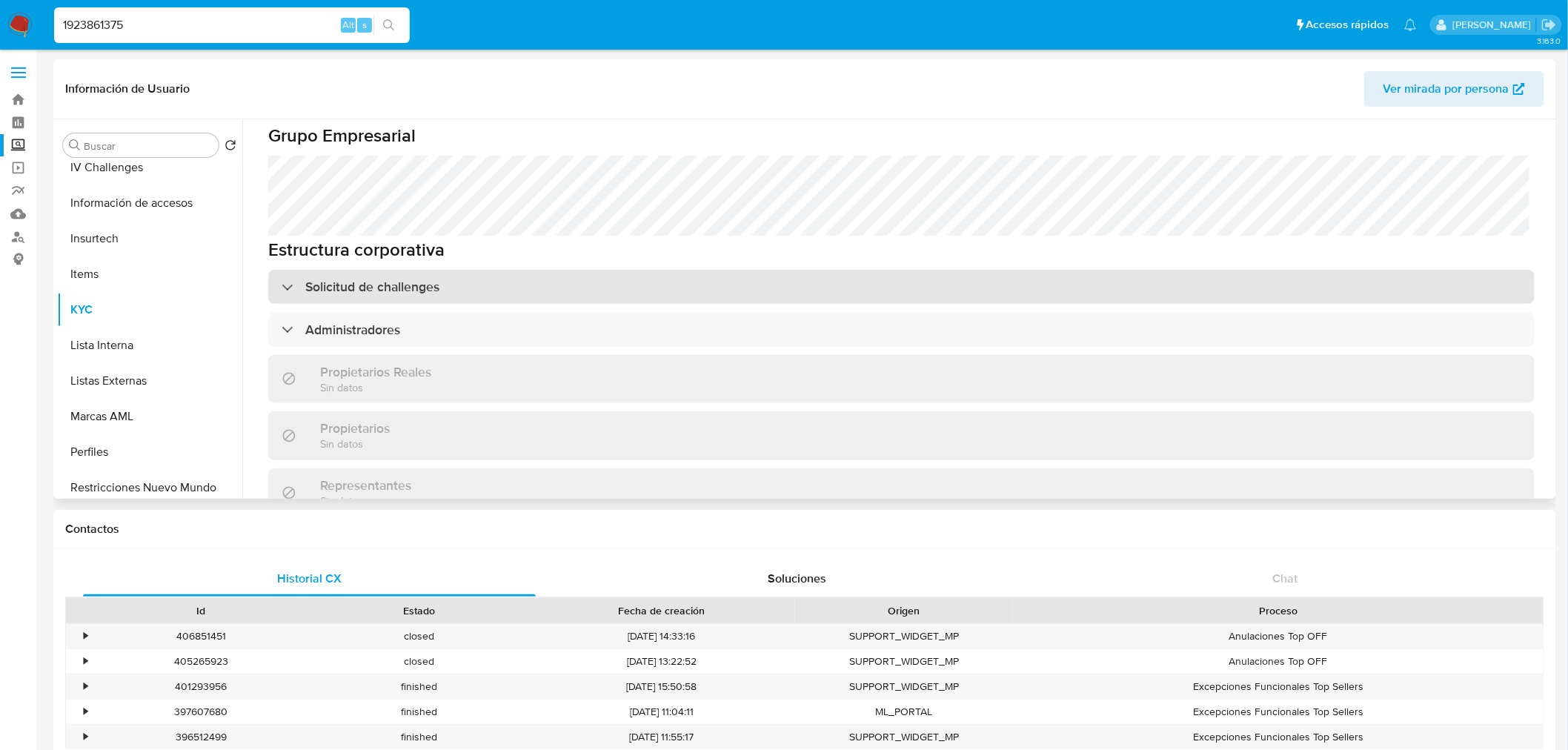
click at [349, 279] on h3 "Solicitud de challenges" at bounding box center [372, 287] width 134 height 17
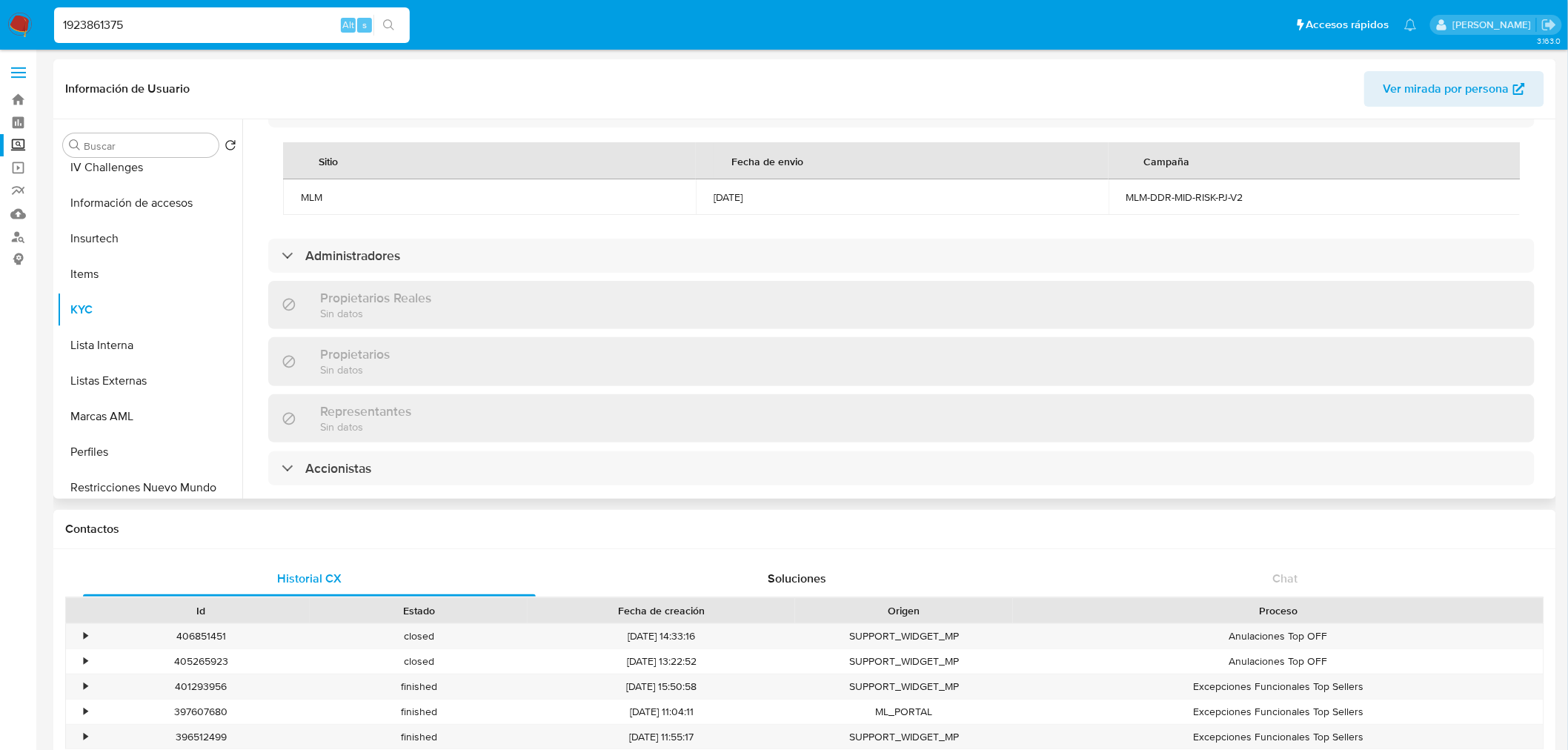
scroll to position [833, 0]
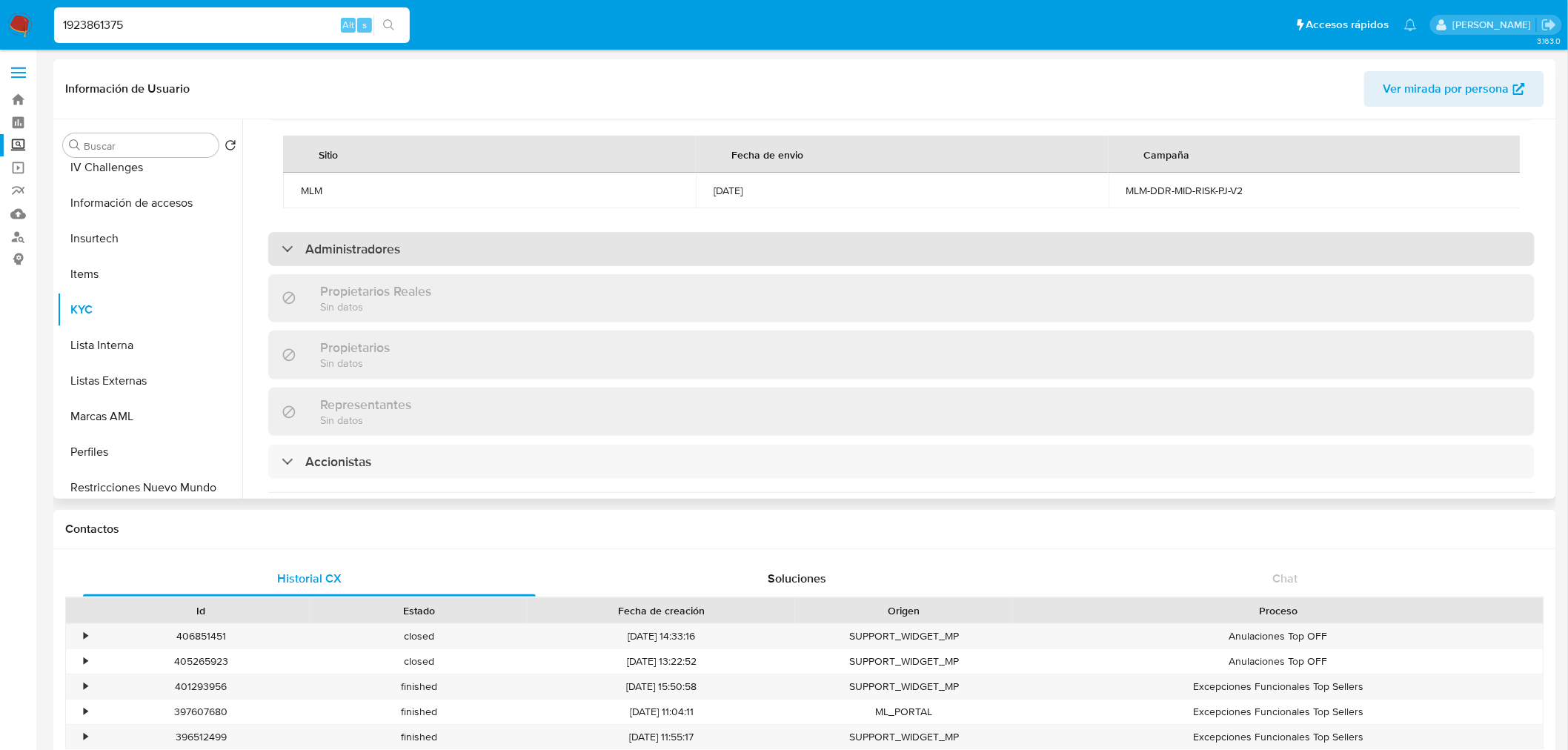
click at [368, 241] on h3 "Administradores" at bounding box center [353, 249] width 95 height 17
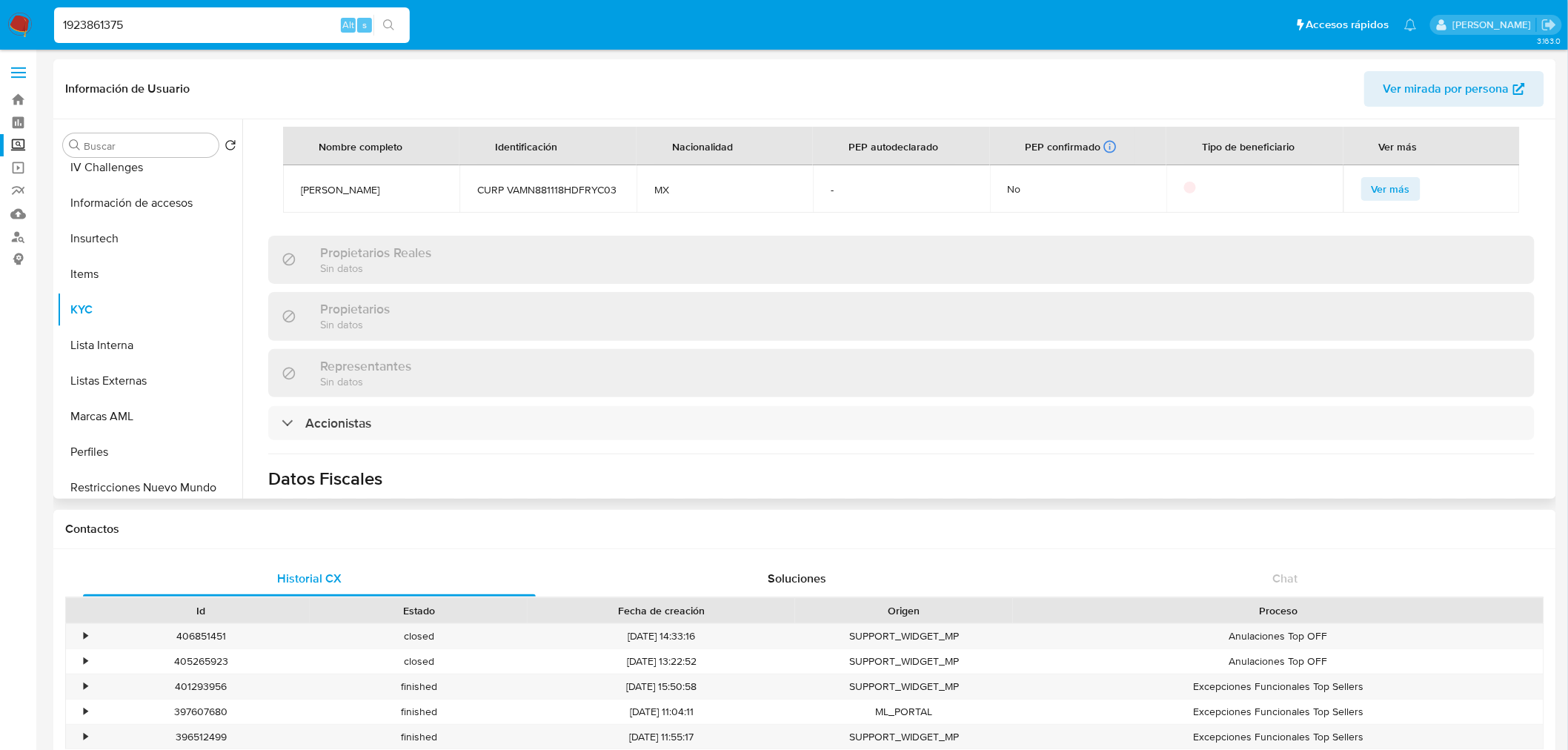
scroll to position [989, 0]
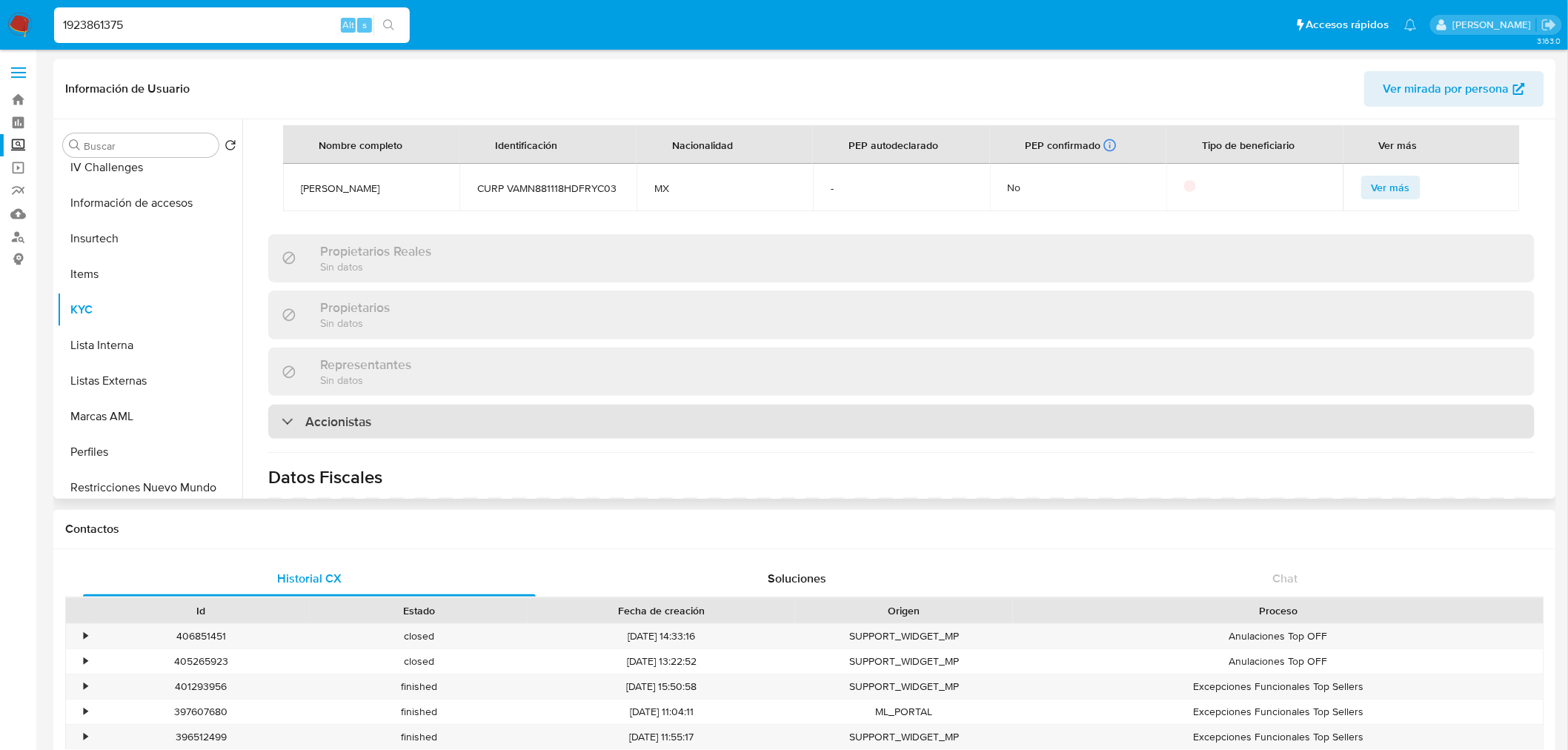
click at [358, 419] on h3 "Accionistas" at bounding box center [338, 422] width 66 height 17
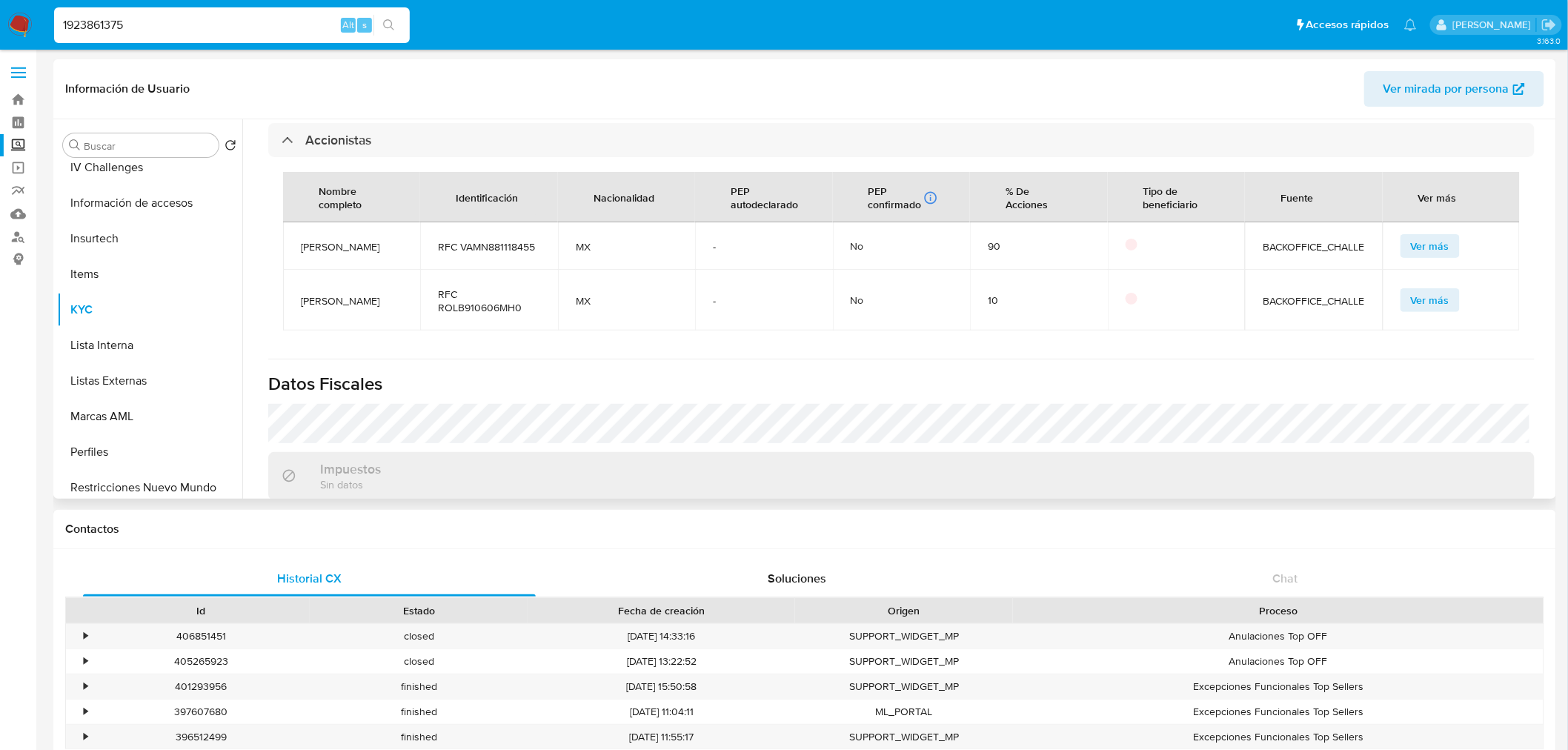
scroll to position [1468, 0]
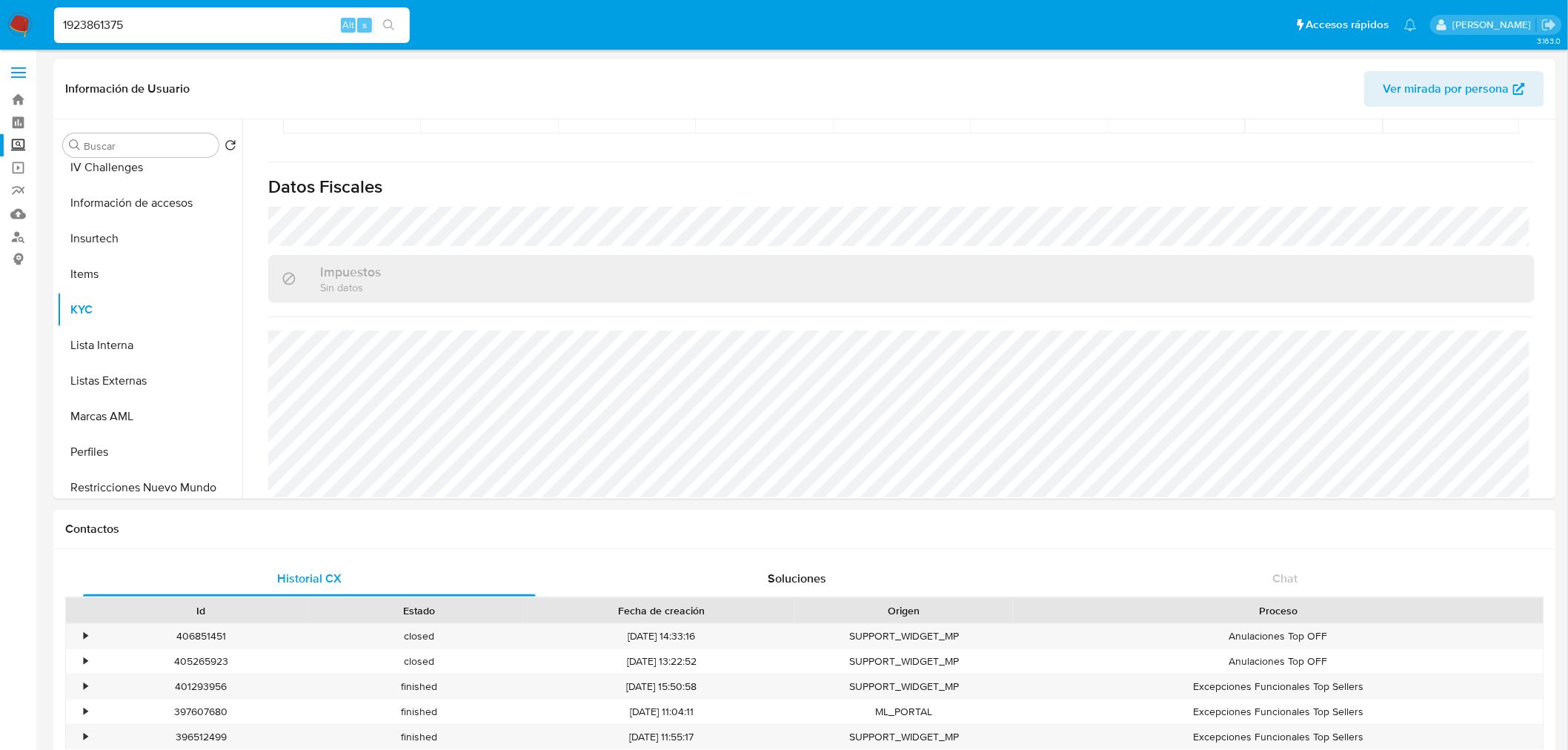
drag, startPoint x: 246, startPoint y: 20, endPoint x: -230, endPoint y: 472, distance: 656.4
paste input "824418452"
type input "824418452"
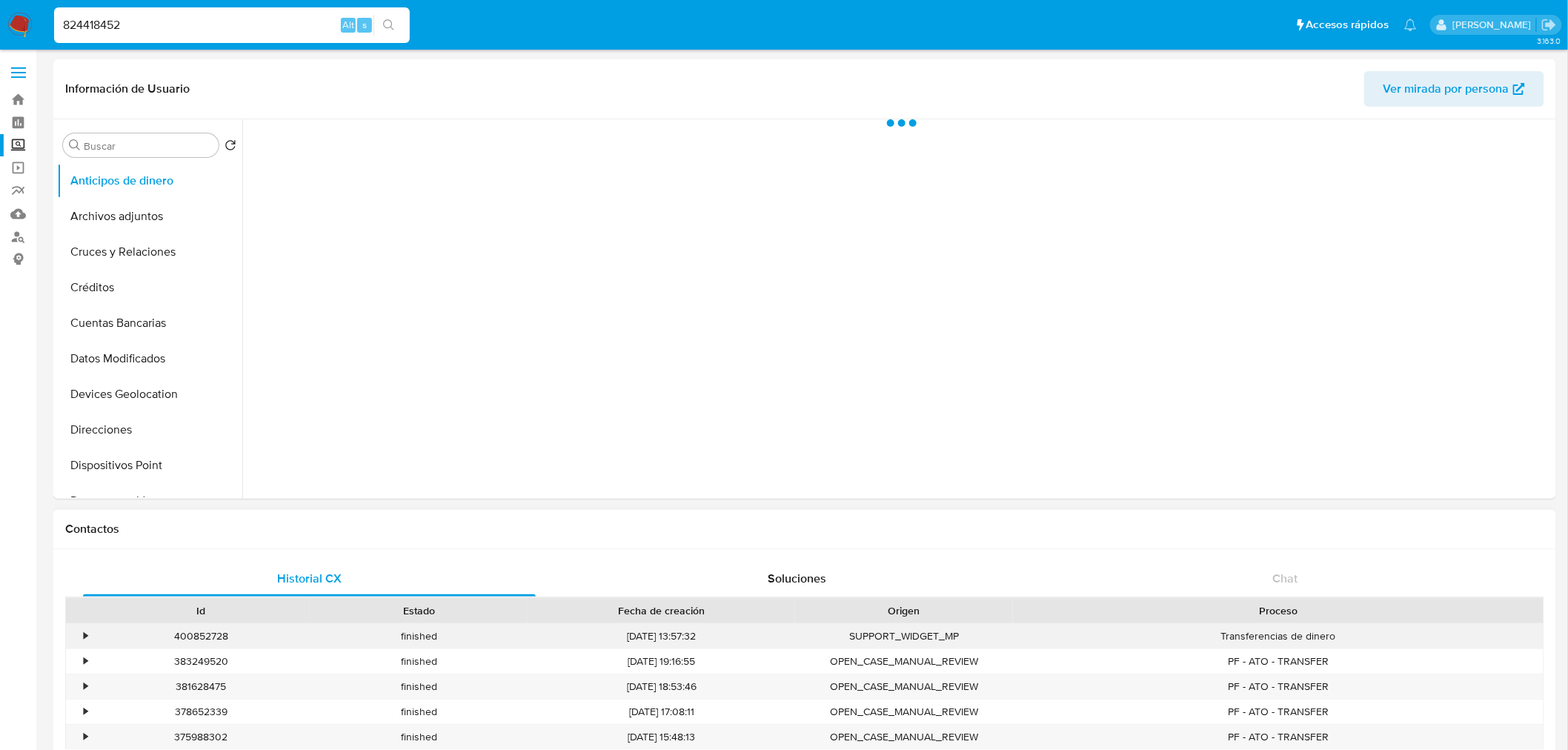
select select "10"
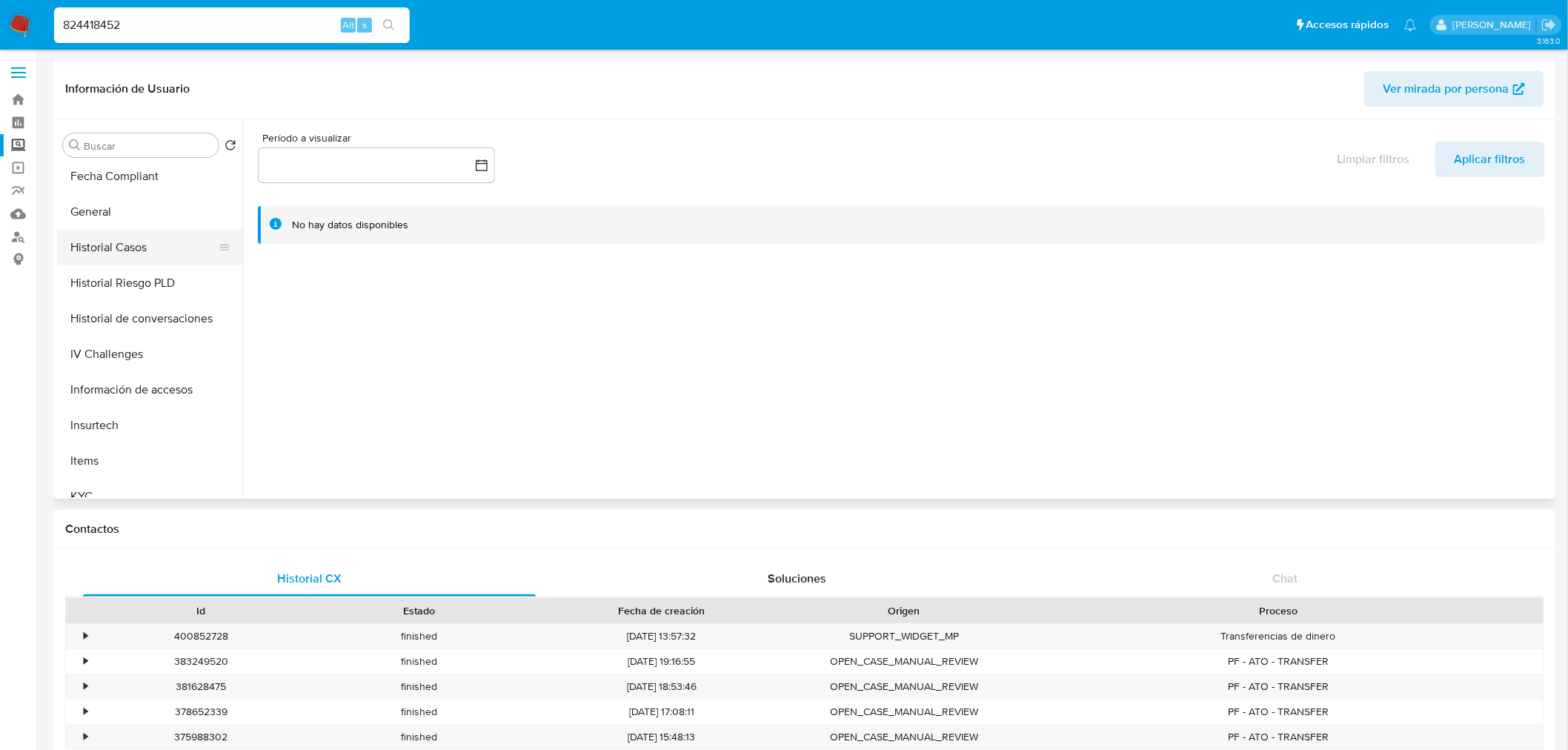
scroll to position [369, 0]
click at [122, 478] on button "KYC" at bounding box center [144, 488] width 174 height 36
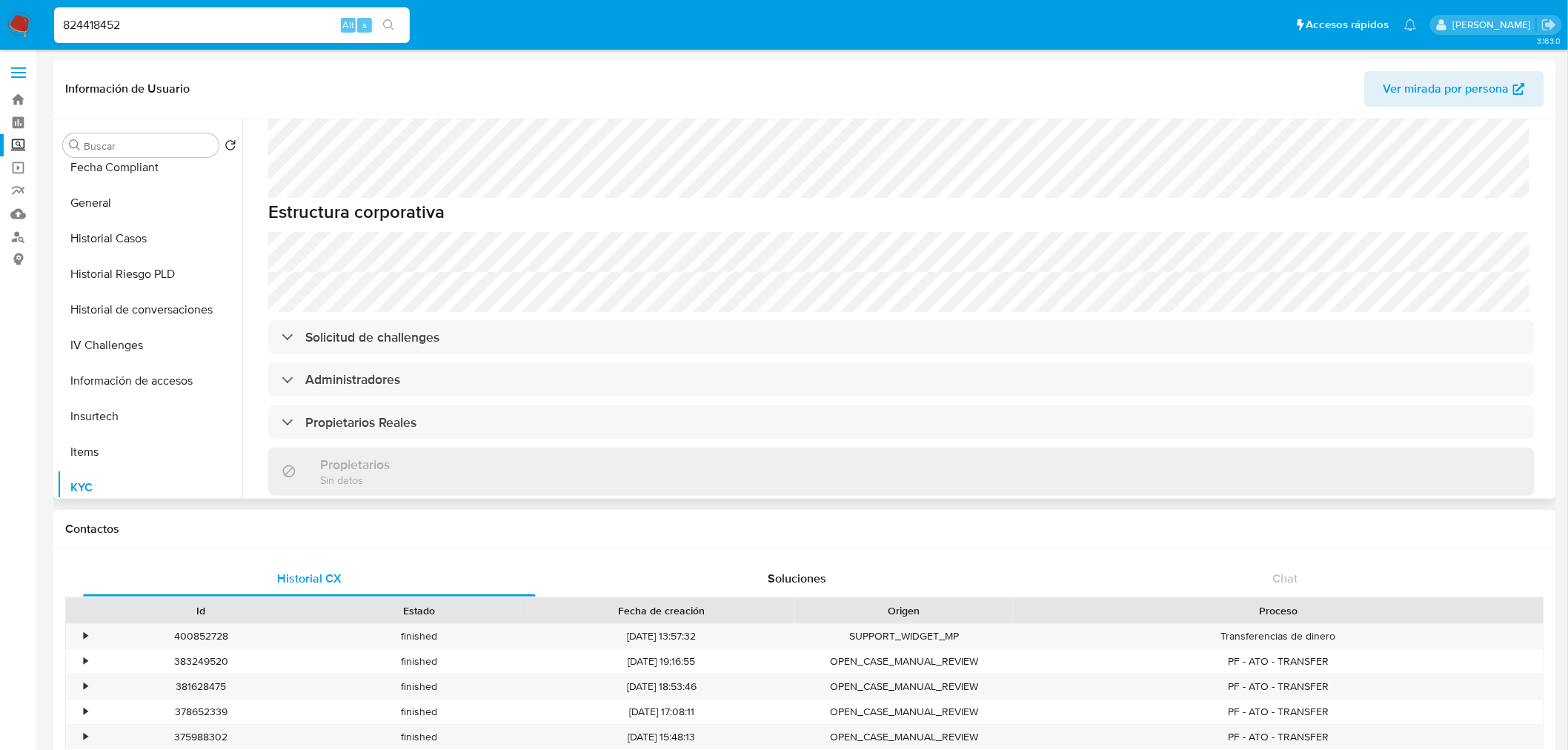
scroll to position [690, 0]
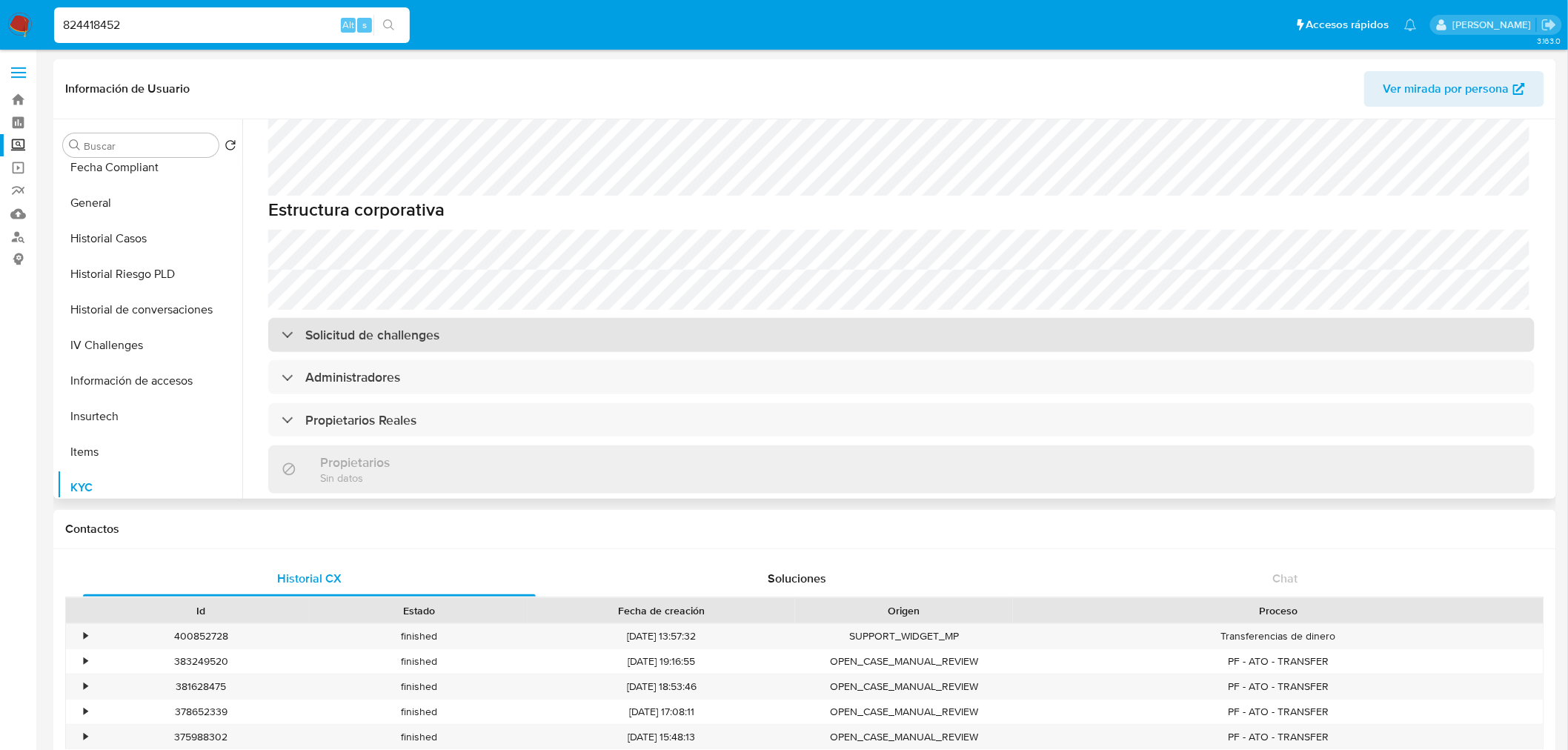
click at [408, 327] on h3 "Solicitud de challenges" at bounding box center [372, 335] width 134 height 17
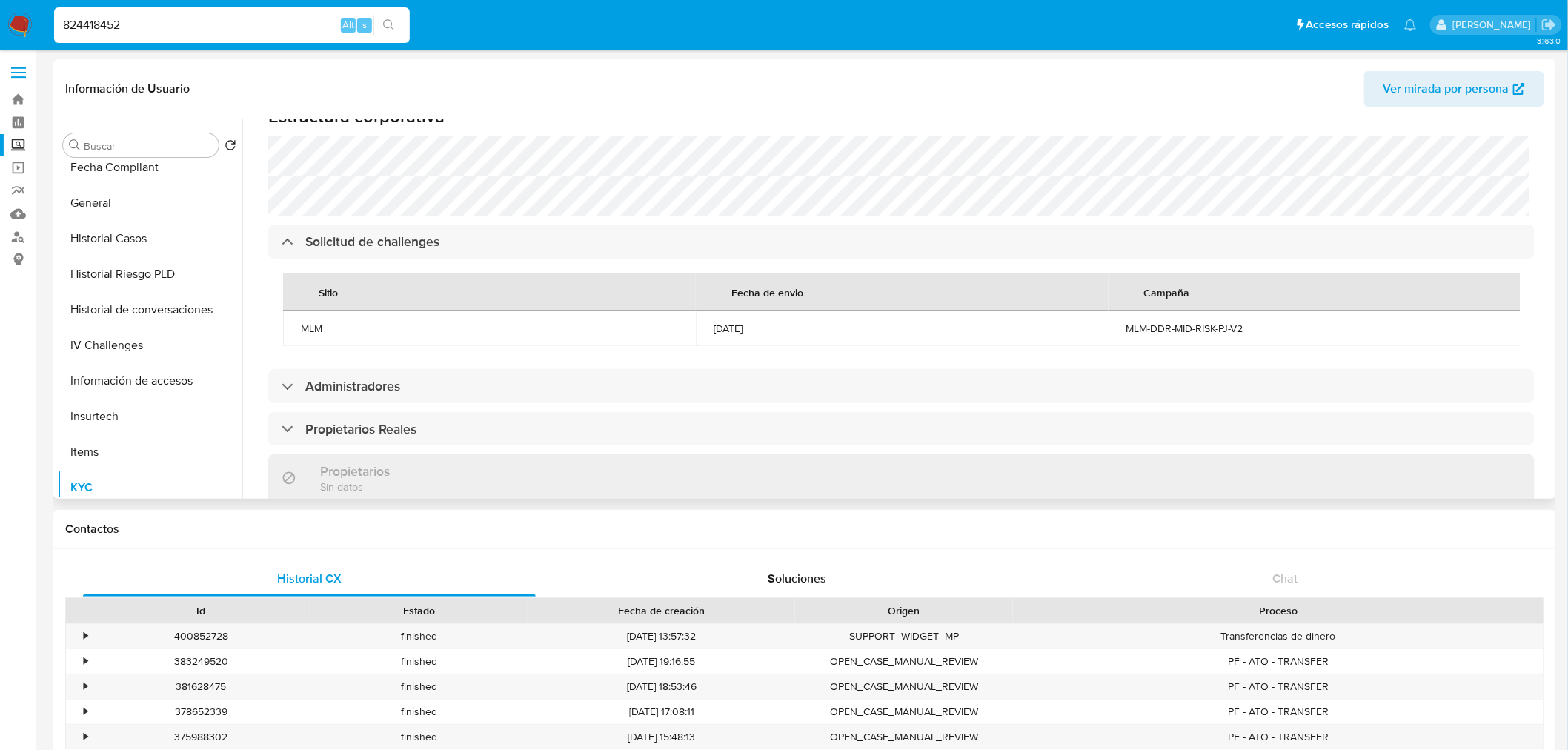
scroll to position [797, 0]
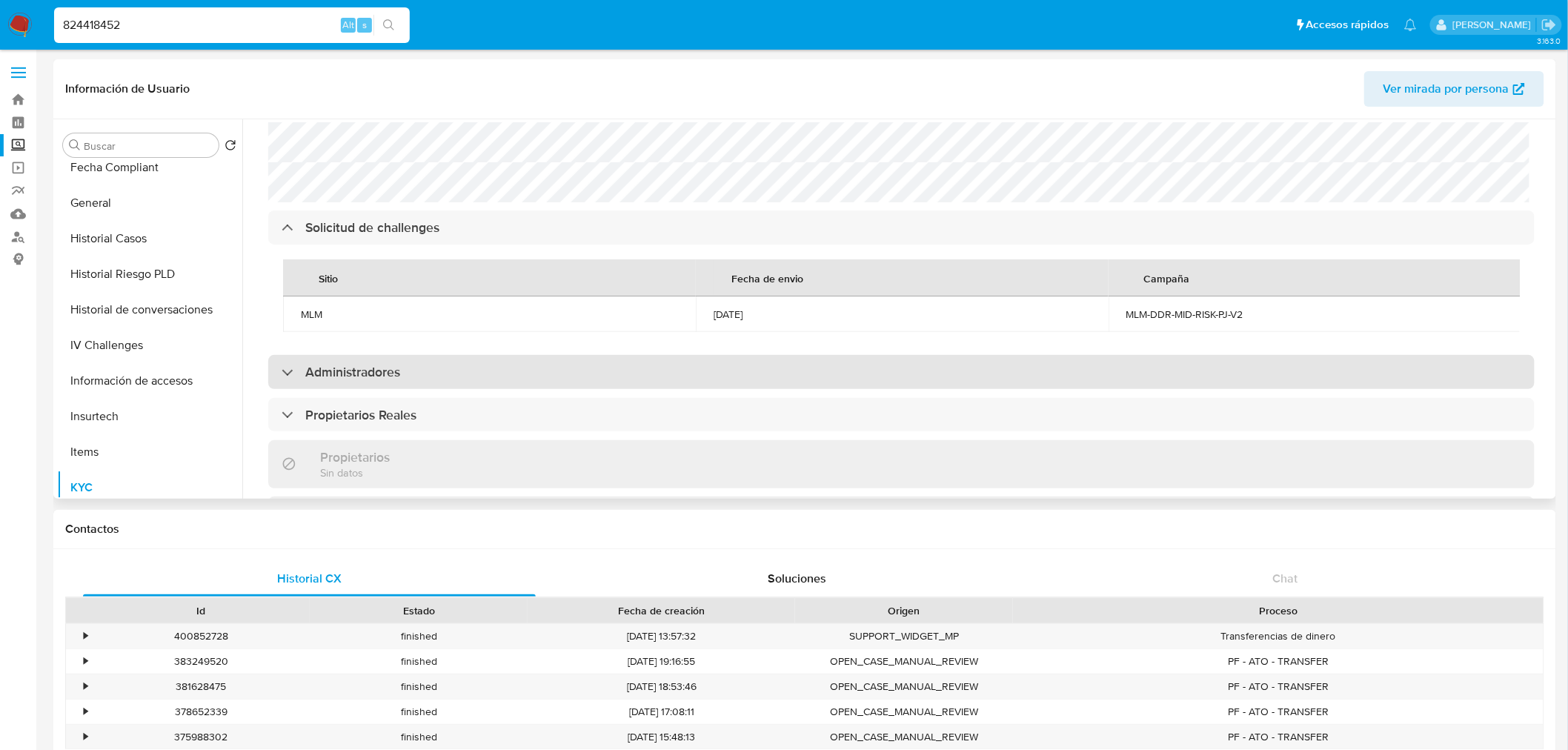
click at [390, 364] on h3 "Administradores" at bounding box center [353, 372] width 95 height 17
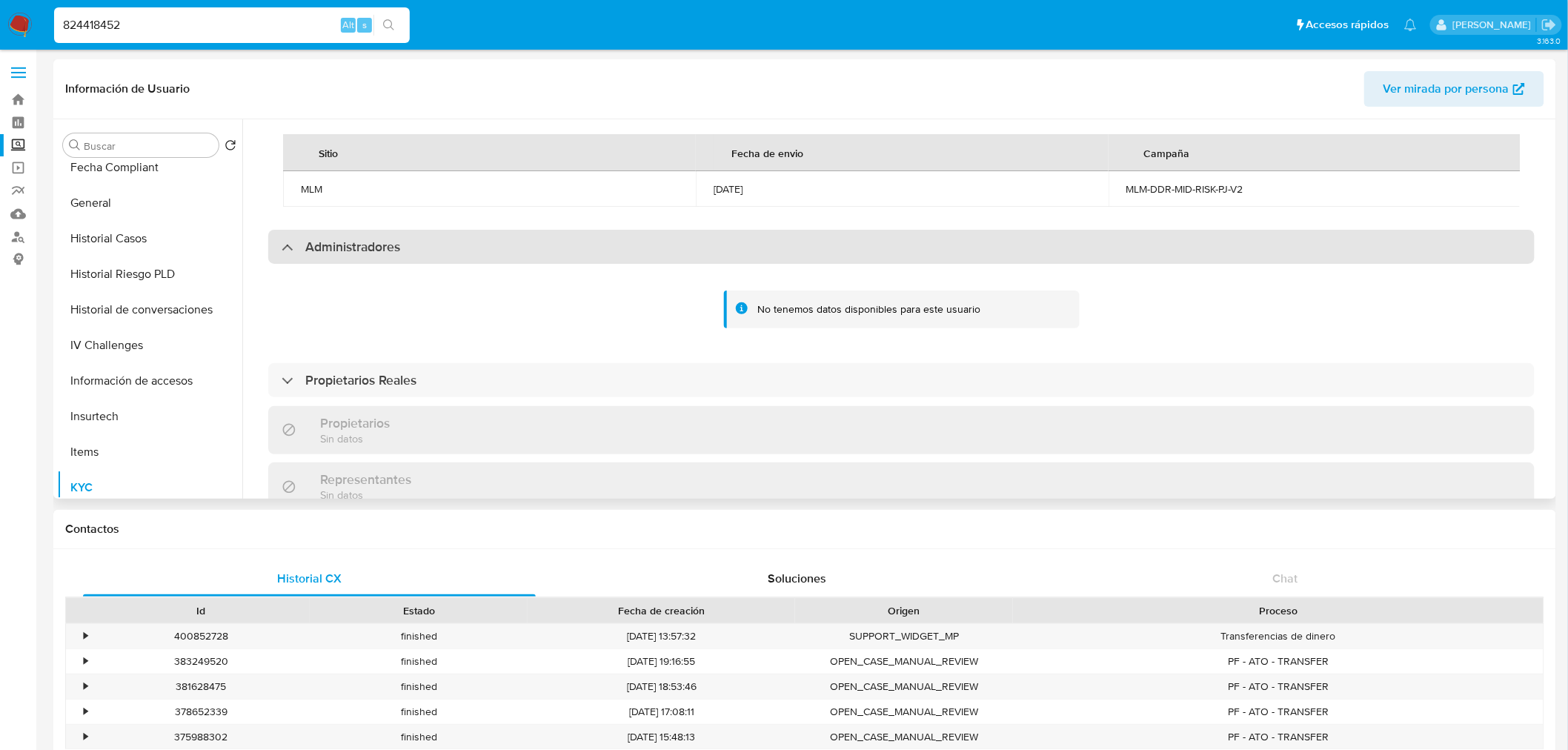
scroll to position [937, 0]
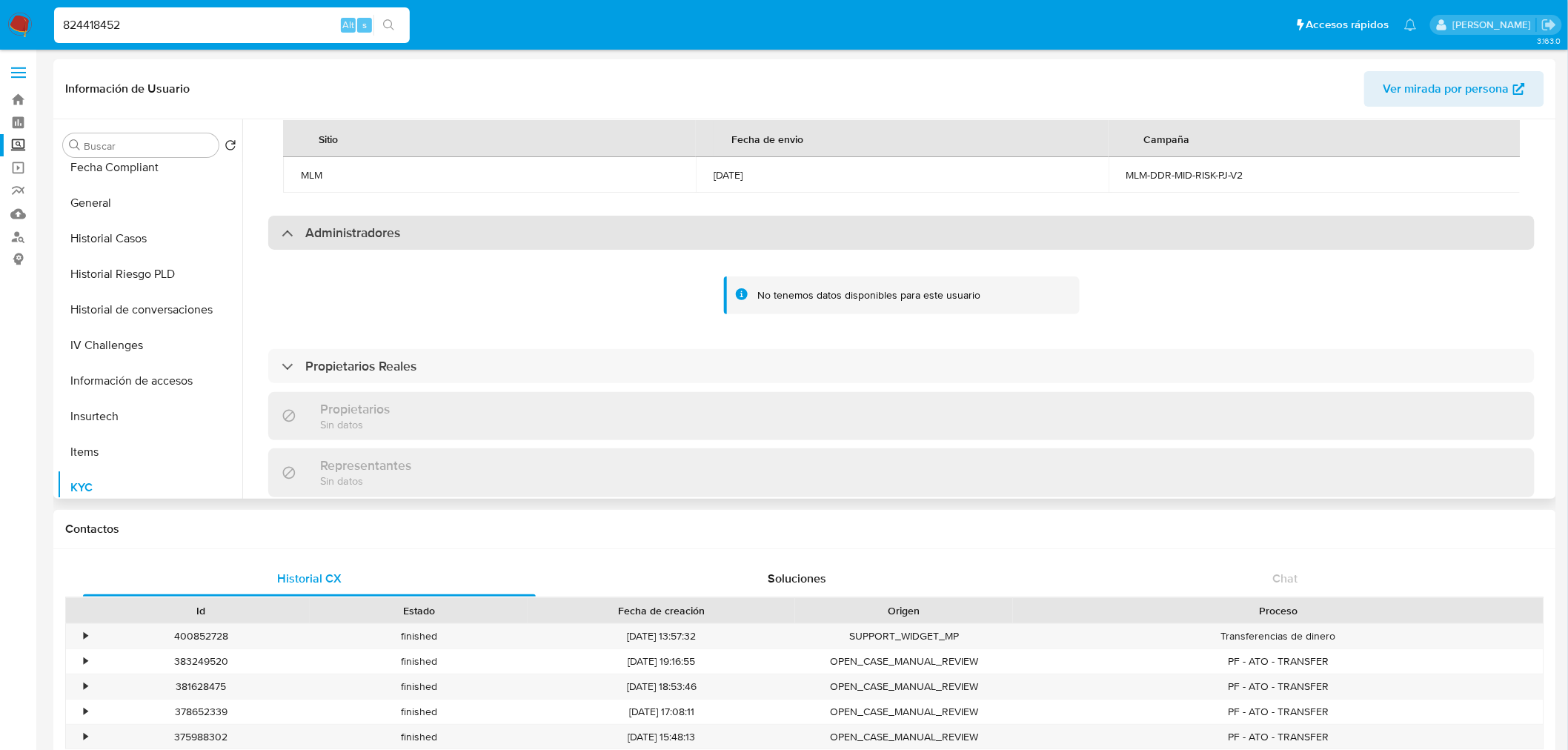
click at [390, 358] on h3 "Propietarios Reales" at bounding box center [361, 367] width 111 height 17
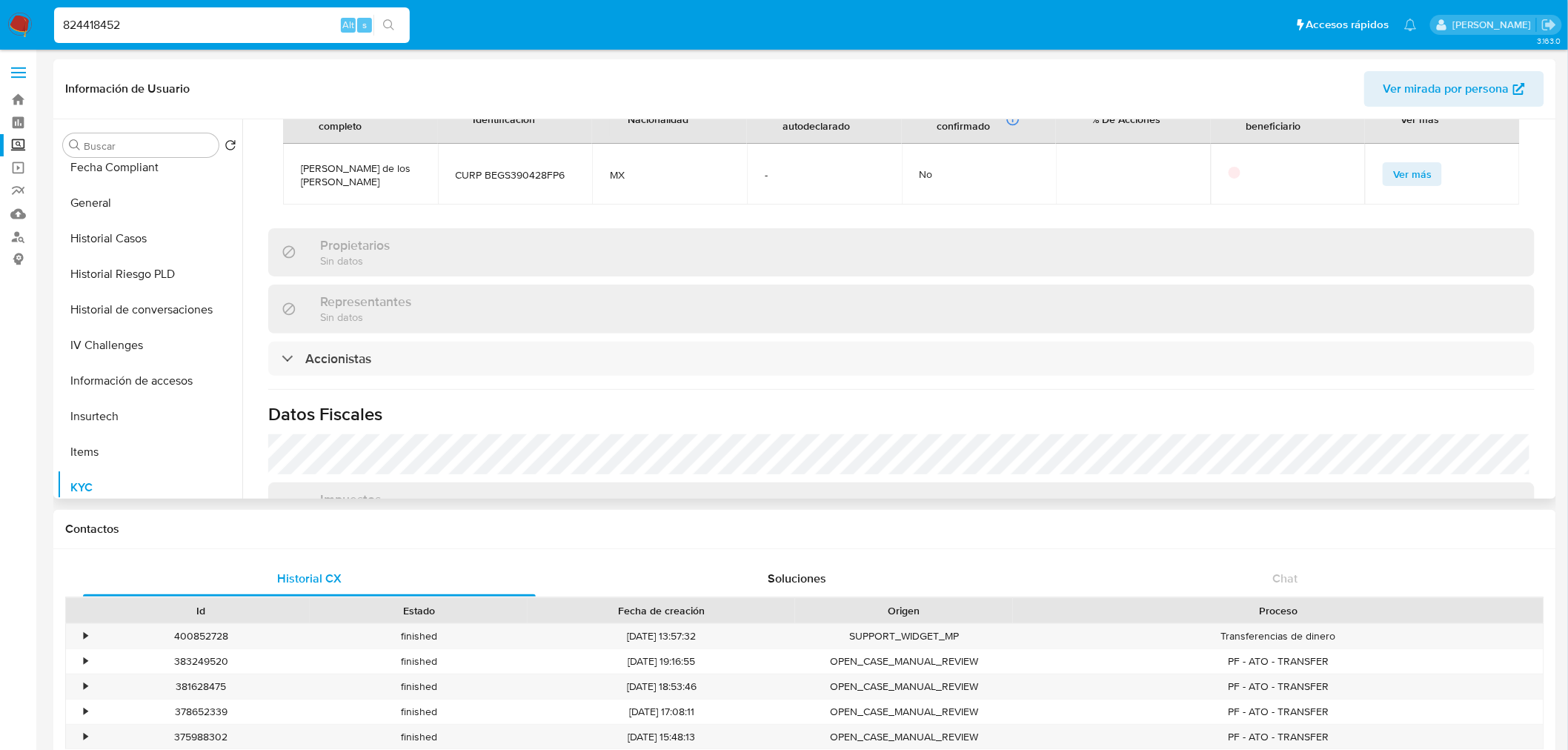
scroll to position [1243, 0]
click at [404, 308] on p "Sin datos" at bounding box center [366, 315] width 91 height 14
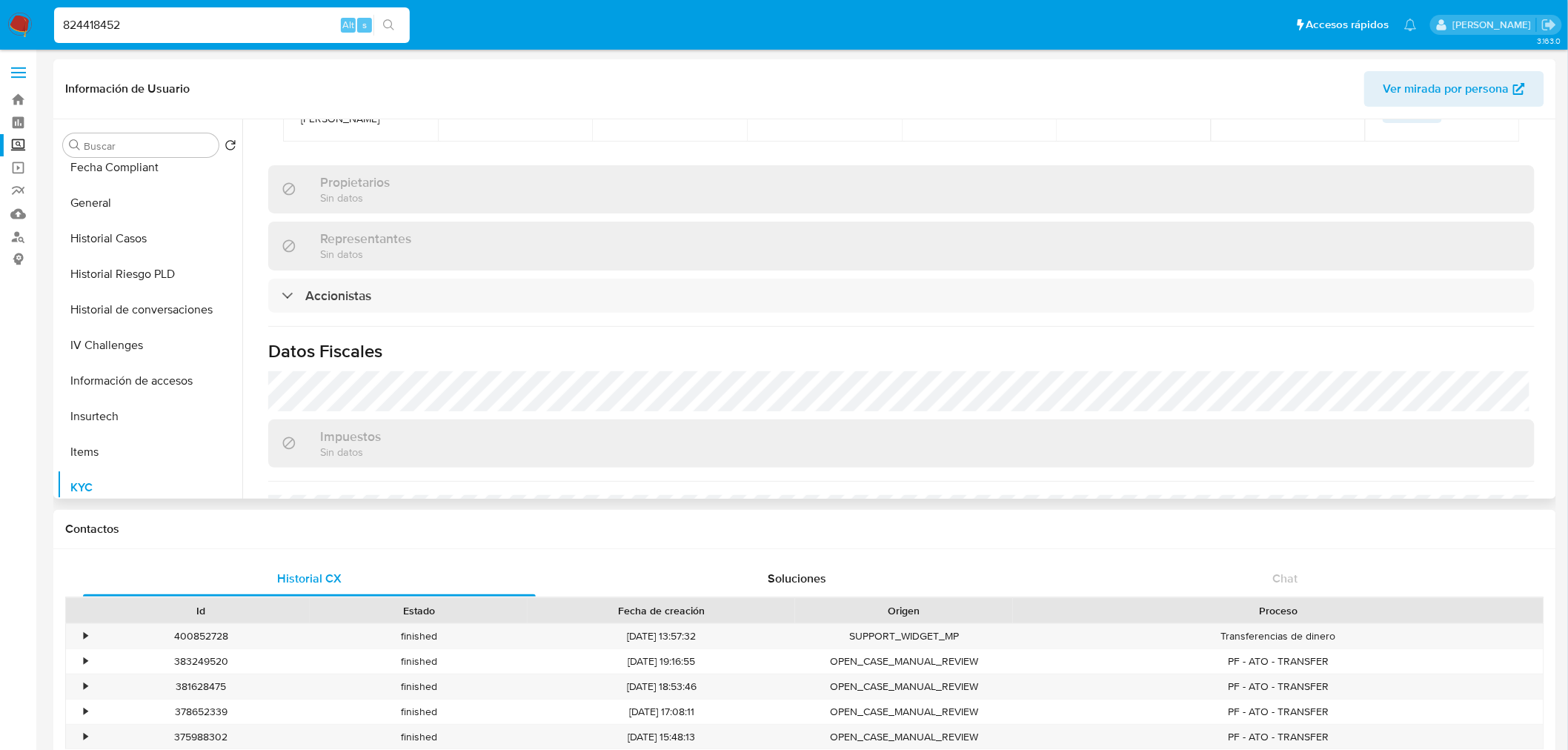
scroll to position [1305, 0]
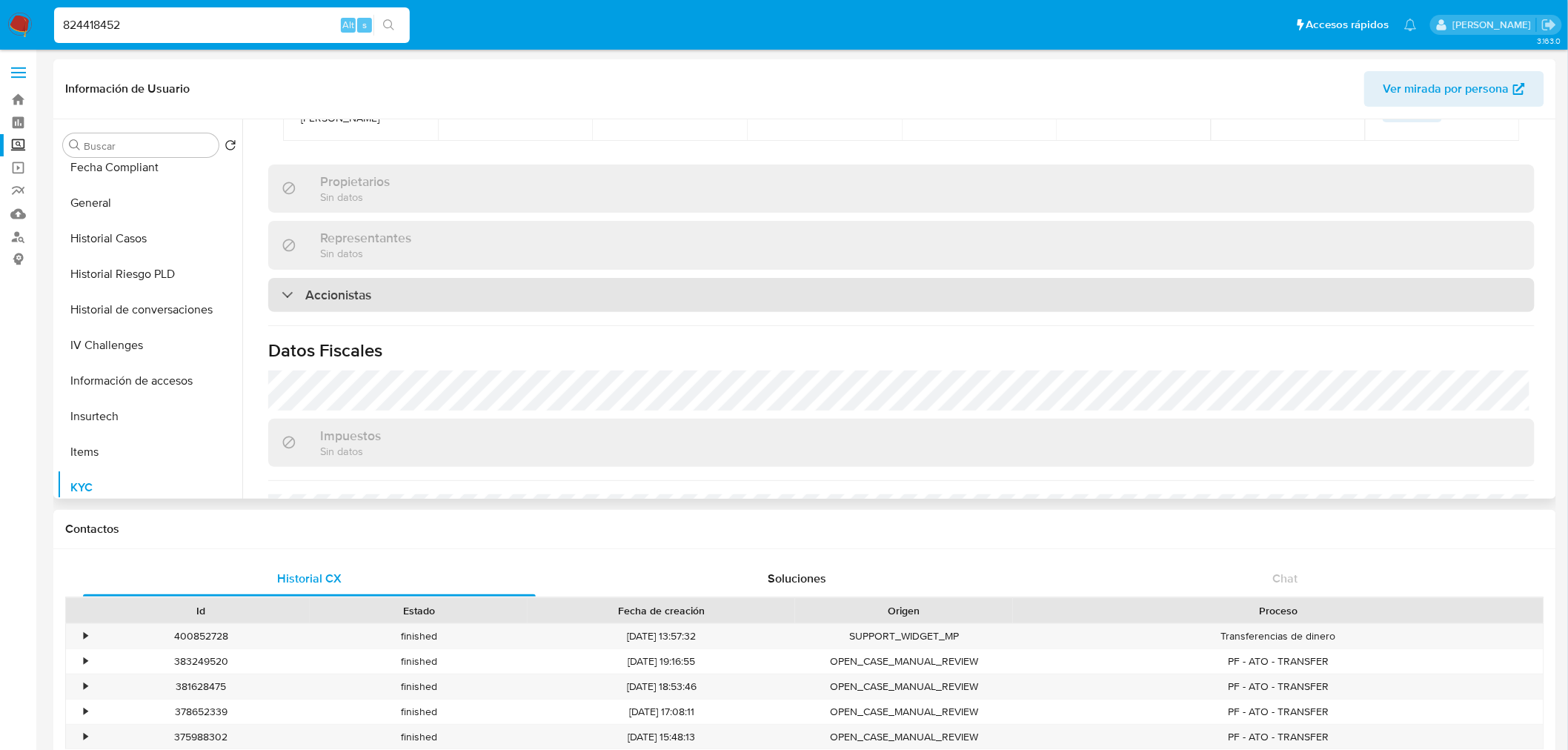
click at [392, 279] on div "Accionistas" at bounding box center [901, 295] width 1266 height 34
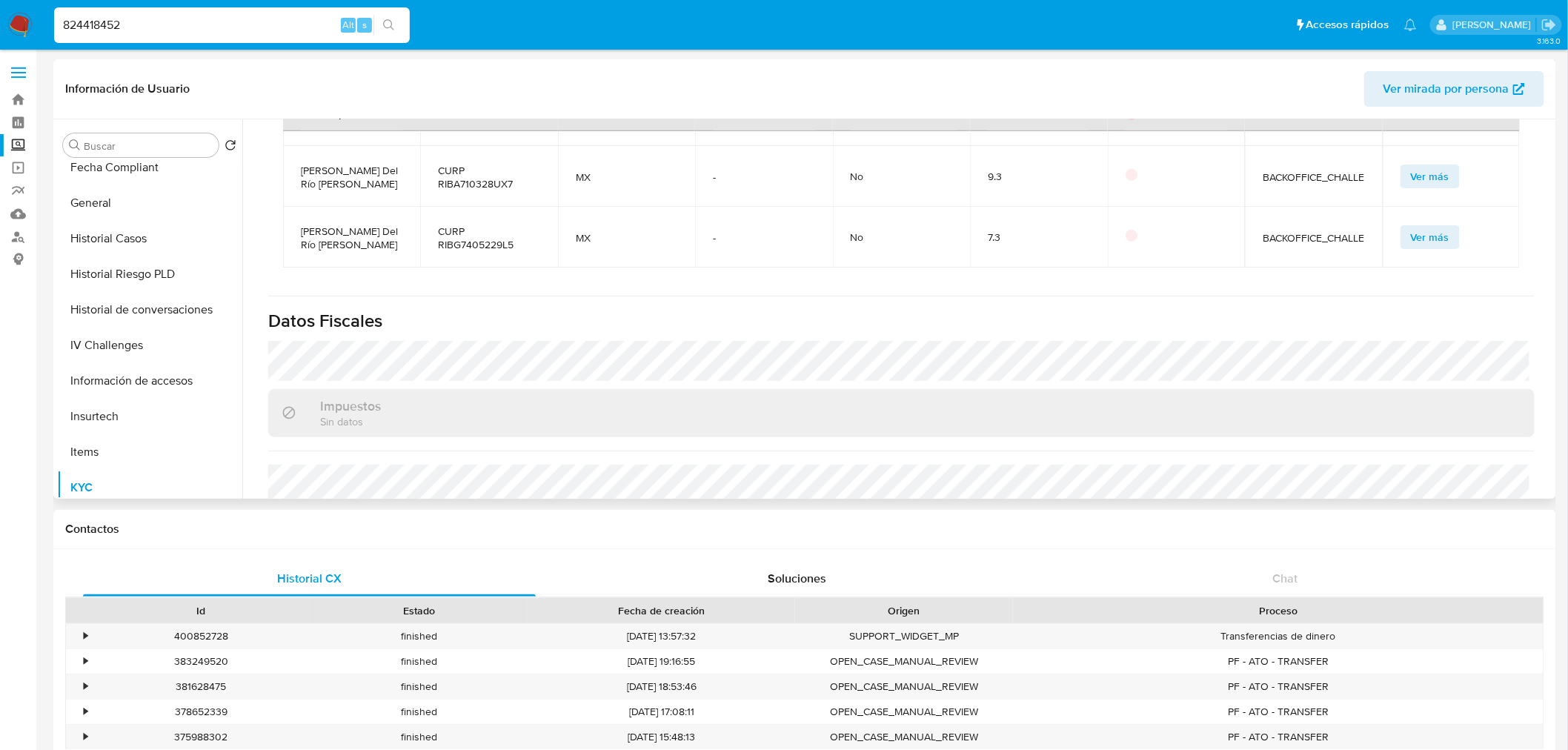
scroll to position [1680, 0]
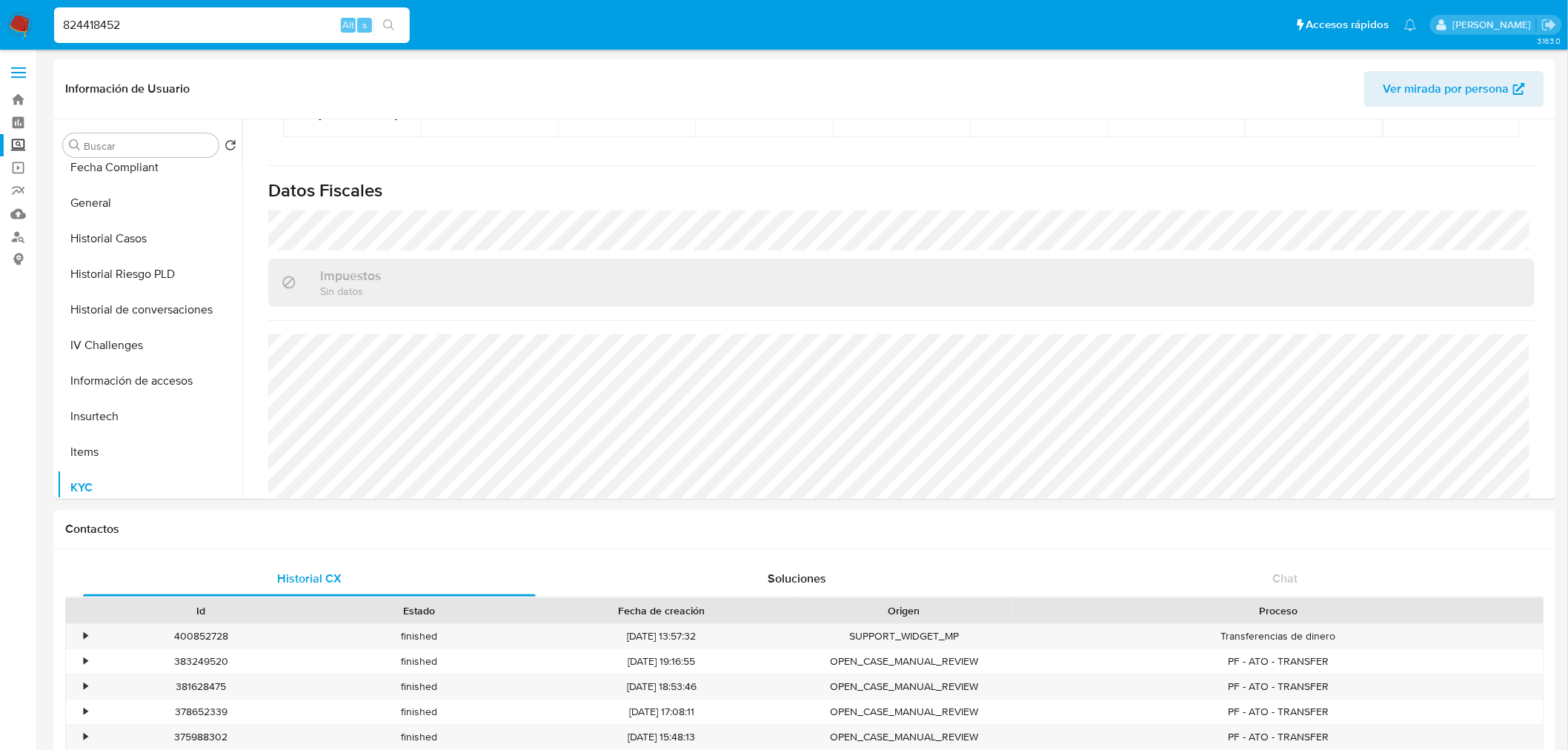
drag, startPoint x: 327, startPoint y: 19, endPoint x: -118, endPoint y: 453, distance: 621.6
paste input "576940530"
type input "576940530"
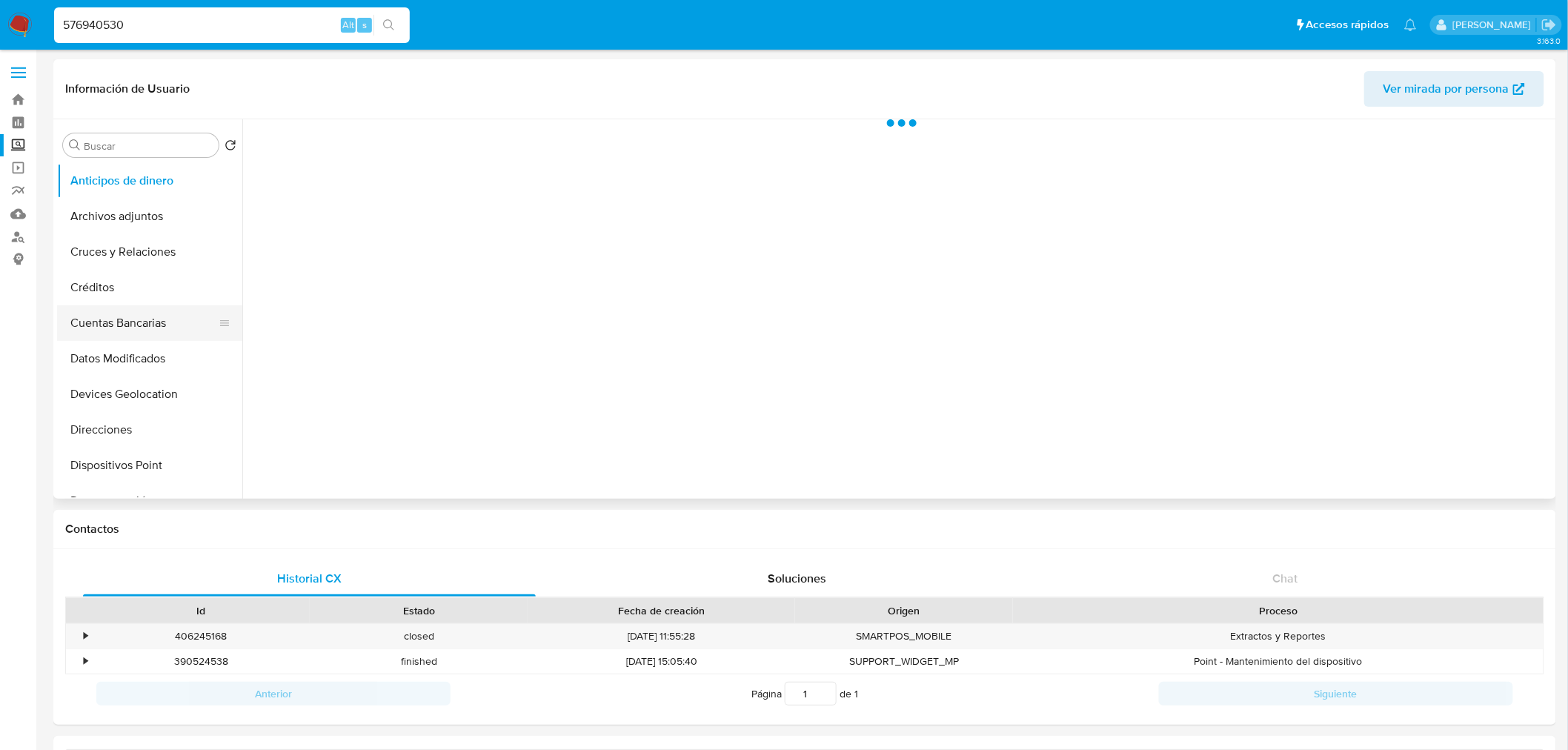
select select "10"
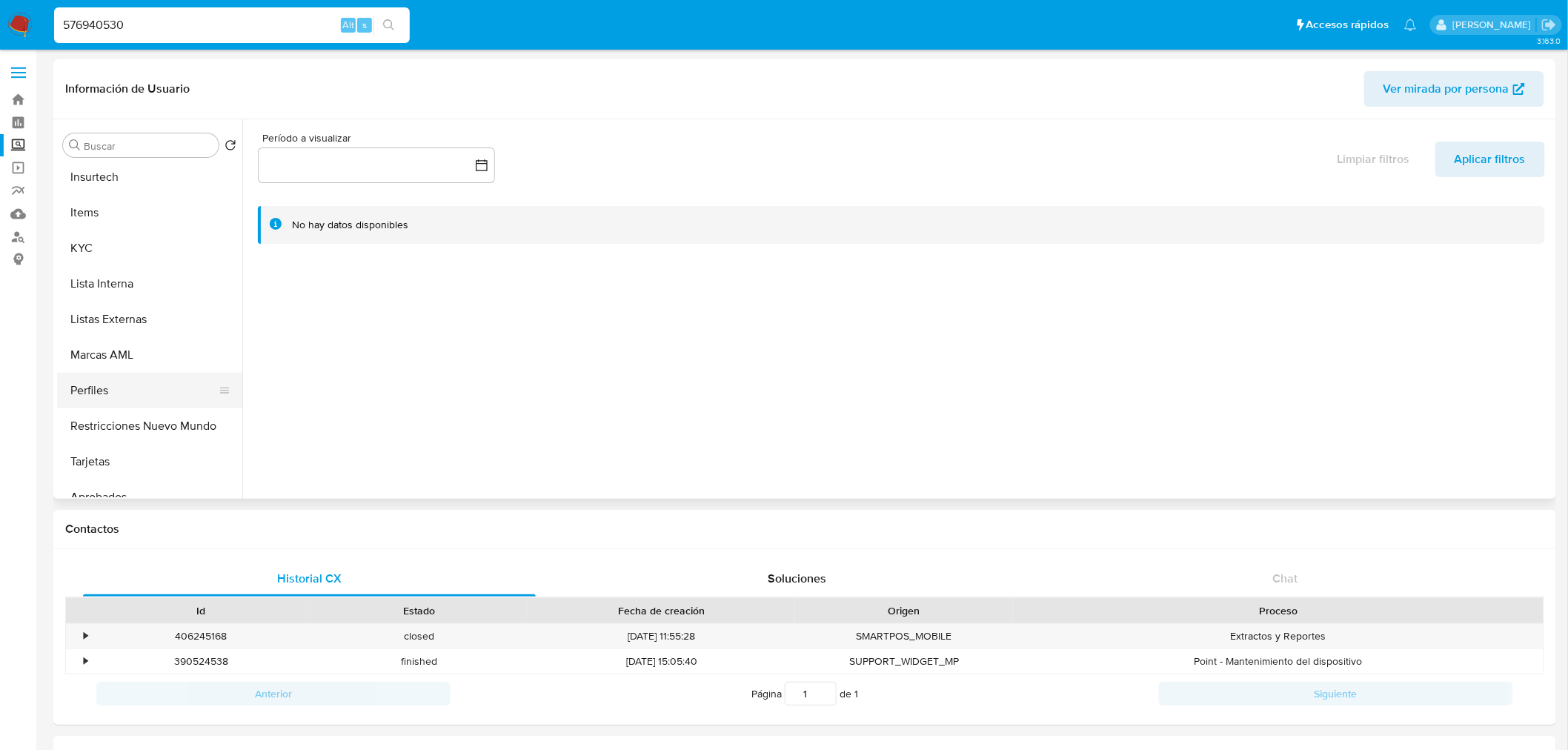
scroll to position [602, 0]
click at [106, 238] on button "KYC" at bounding box center [144, 255] width 174 height 36
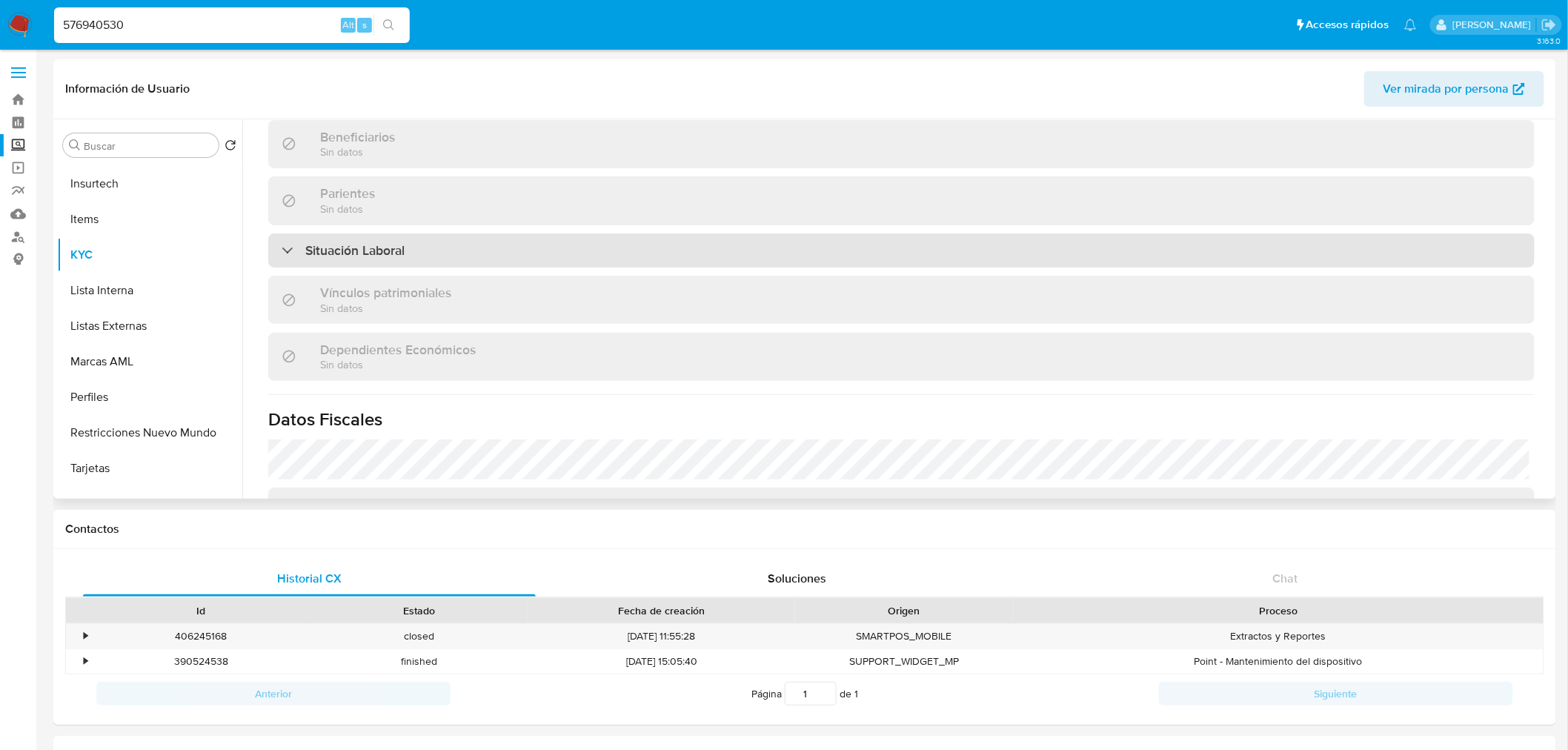
scroll to position [671, 0]
click at [373, 237] on div "Situación Laboral" at bounding box center [901, 251] width 1266 height 34
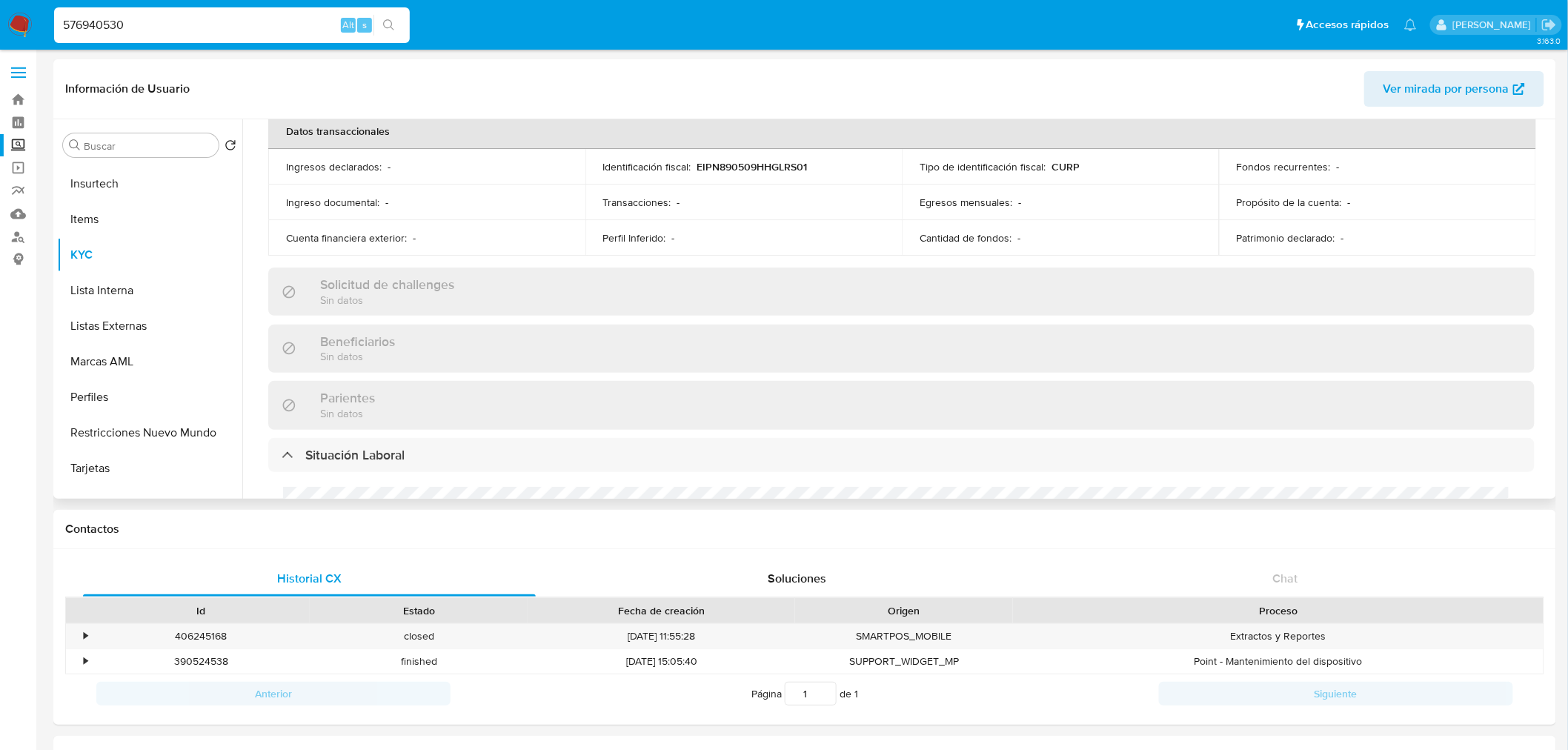
scroll to position [464, 0]
click at [366, 309] on p "Sin datos" at bounding box center [387, 304] width 134 height 14
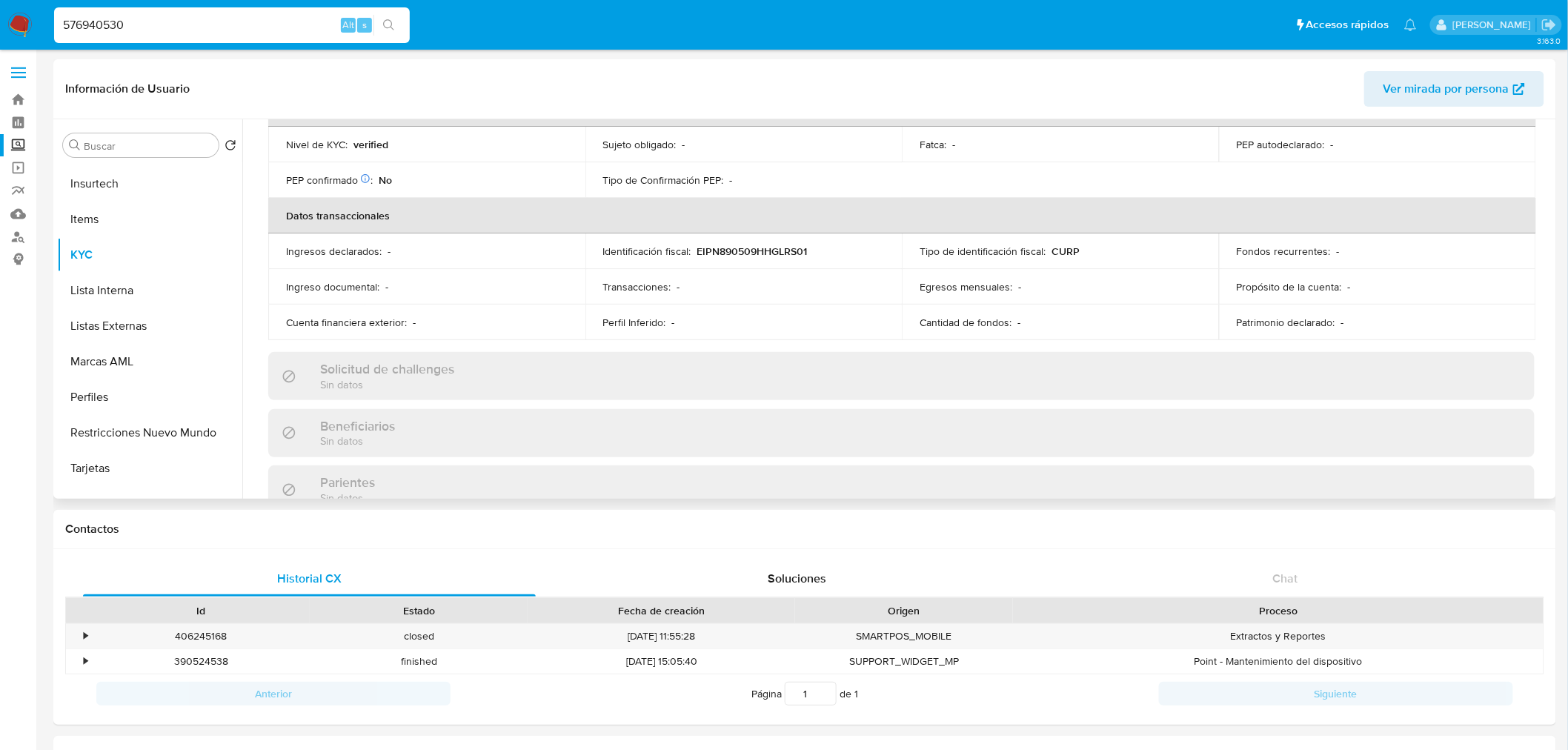
scroll to position [385, 0]
click at [352, 366] on h3 "Solicitud de challenges" at bounding box center [387, 368] width 134 height 17
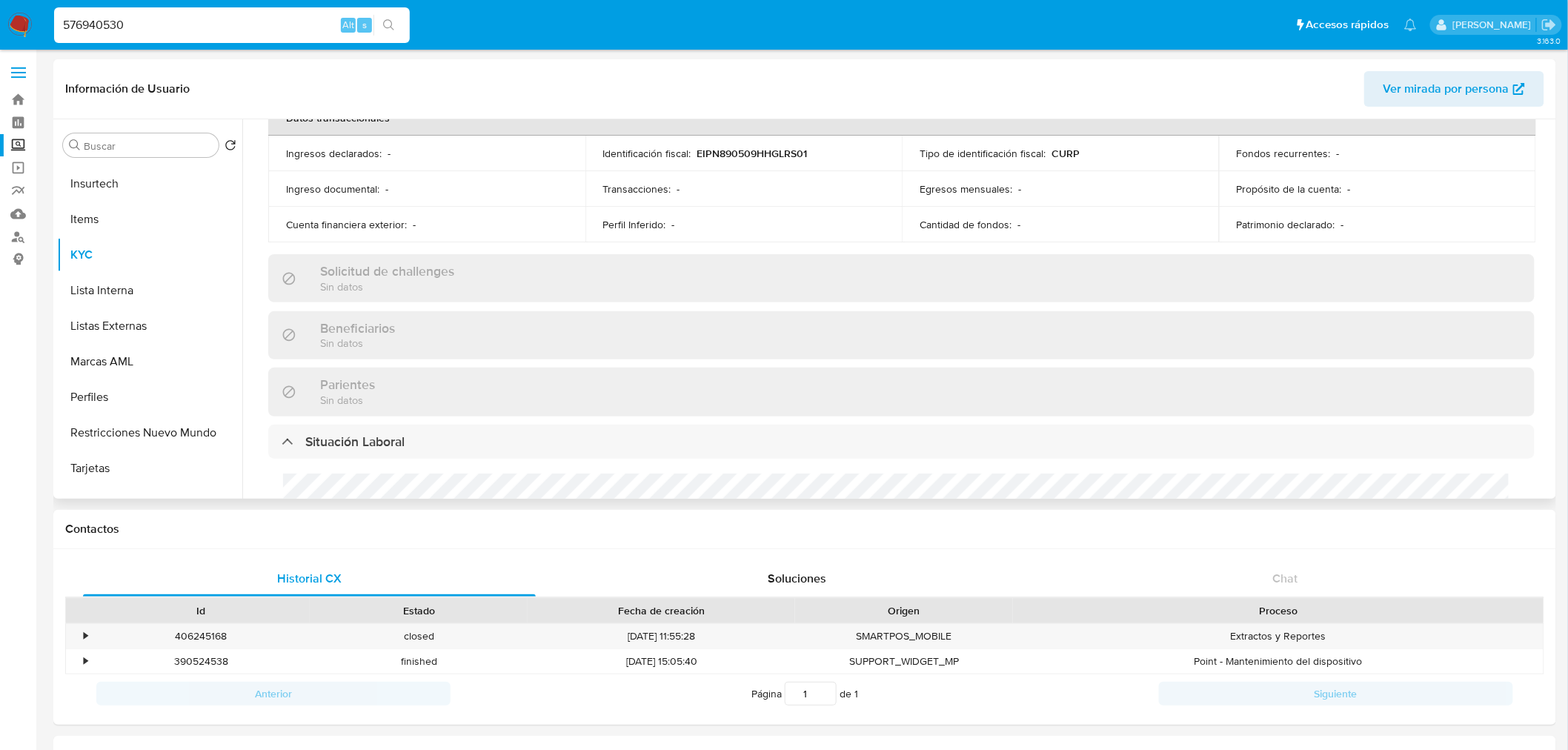
scroll to position [482, 0]
click at [351, 320] on h3 "Beneficiarios" at bounding box center [357, 328] width 75 height 17
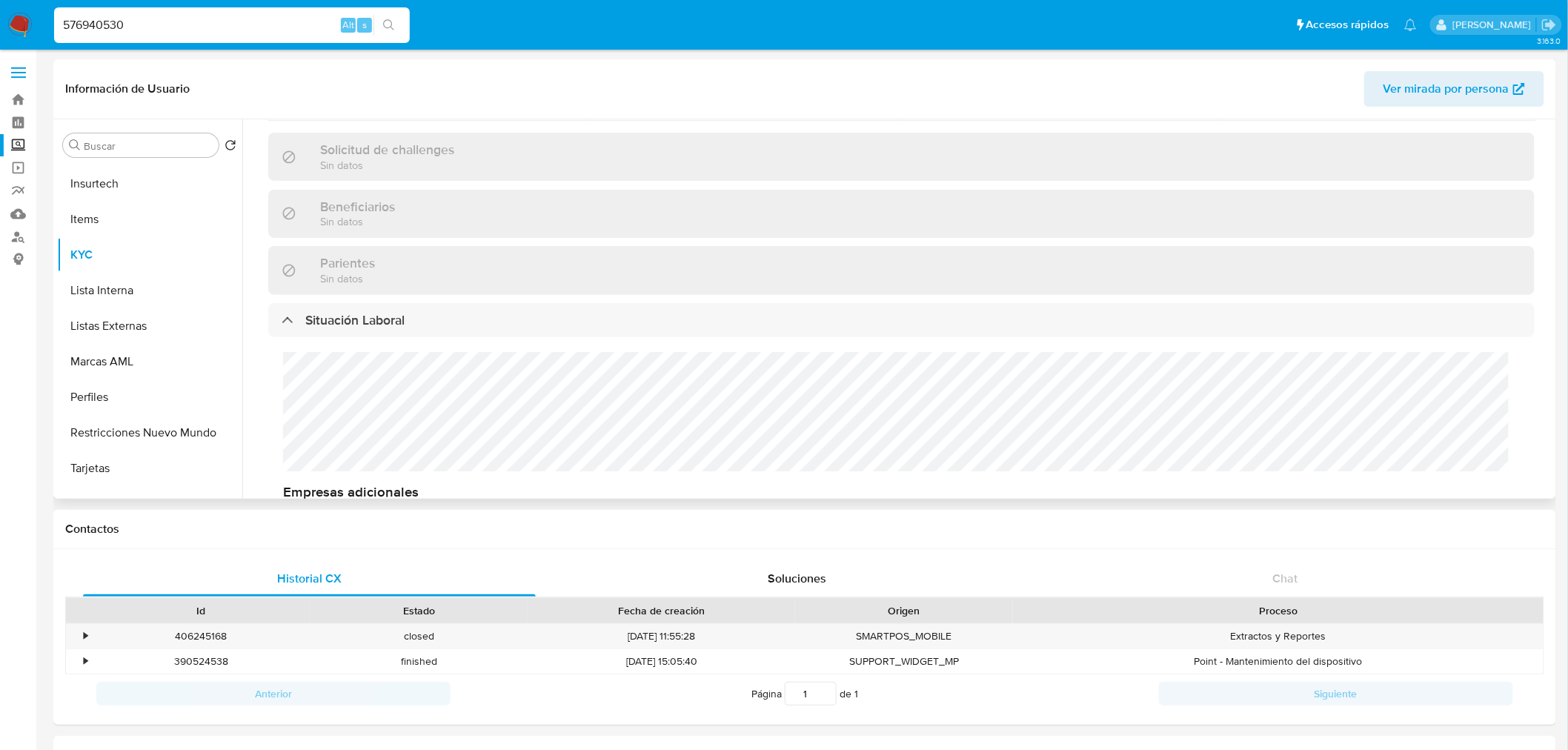
scroll to position [604, 0]
drag, startPoint x: 317, startPoint y: 18, endPoint x: -197, endPoint y: 467, distance: 682.5
paste input "488255139"
type input "488255139"
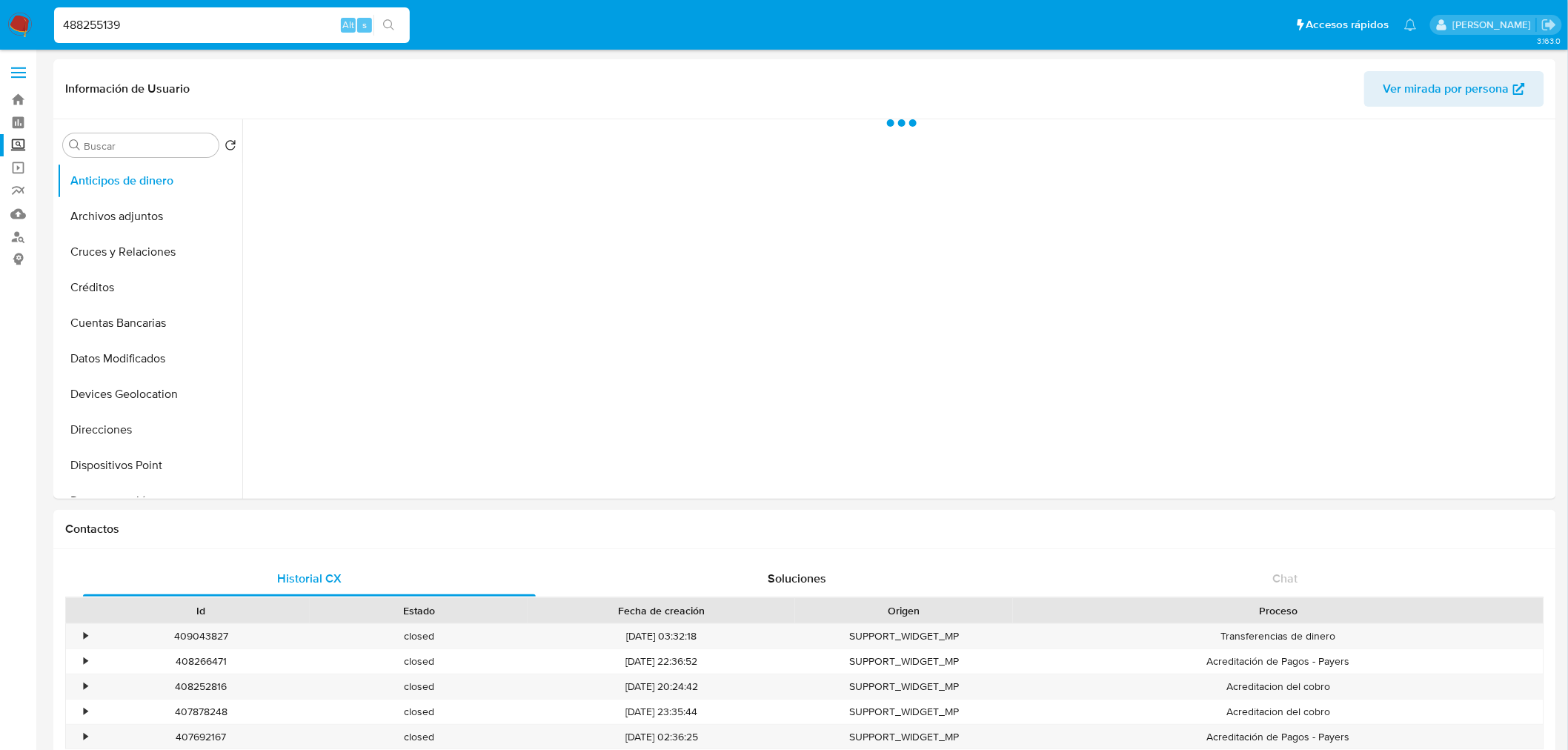
select select "10"
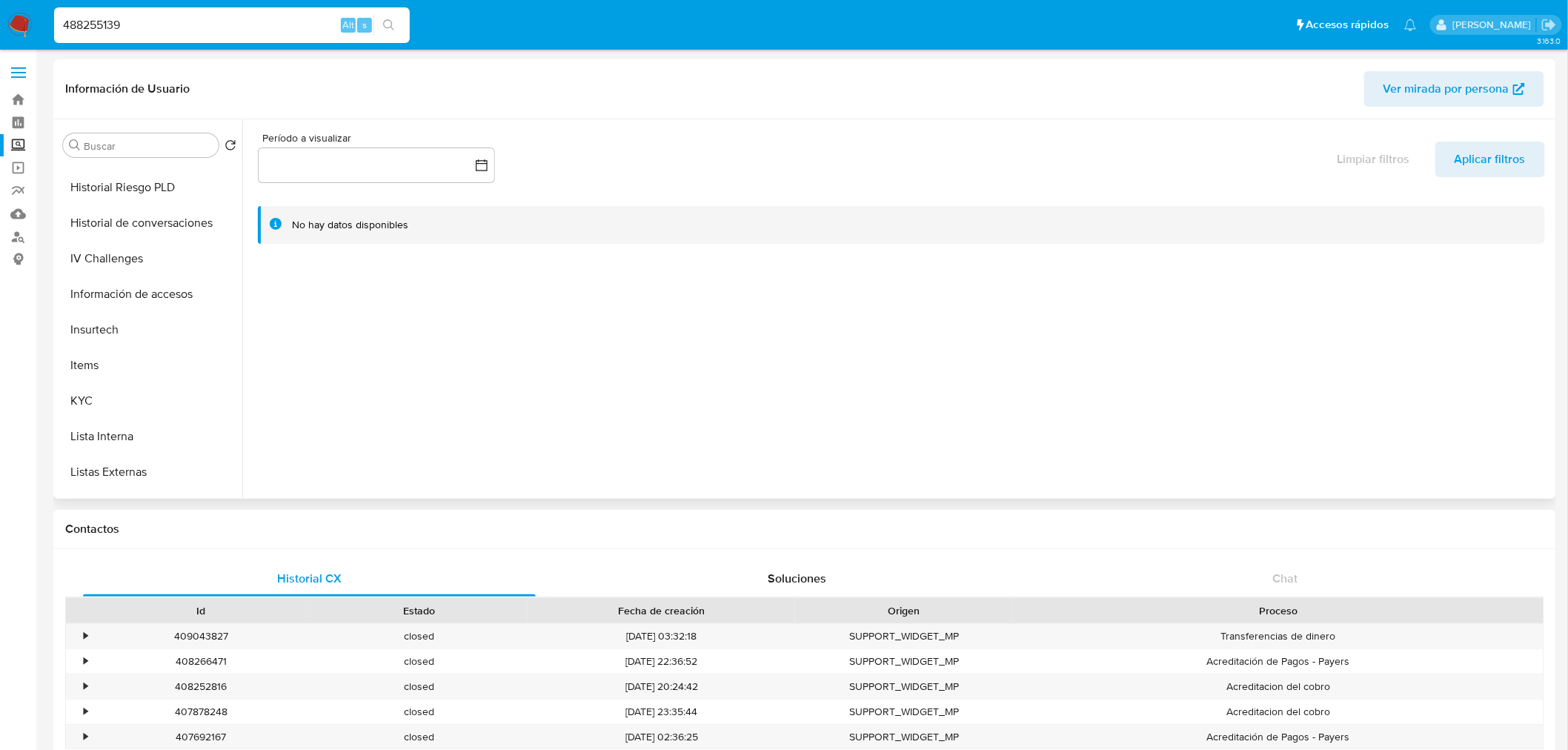
scroll to position [458, 0]
click at [112, 401] on button "KYC" at bounding box center [144, 398] width 174 height 36
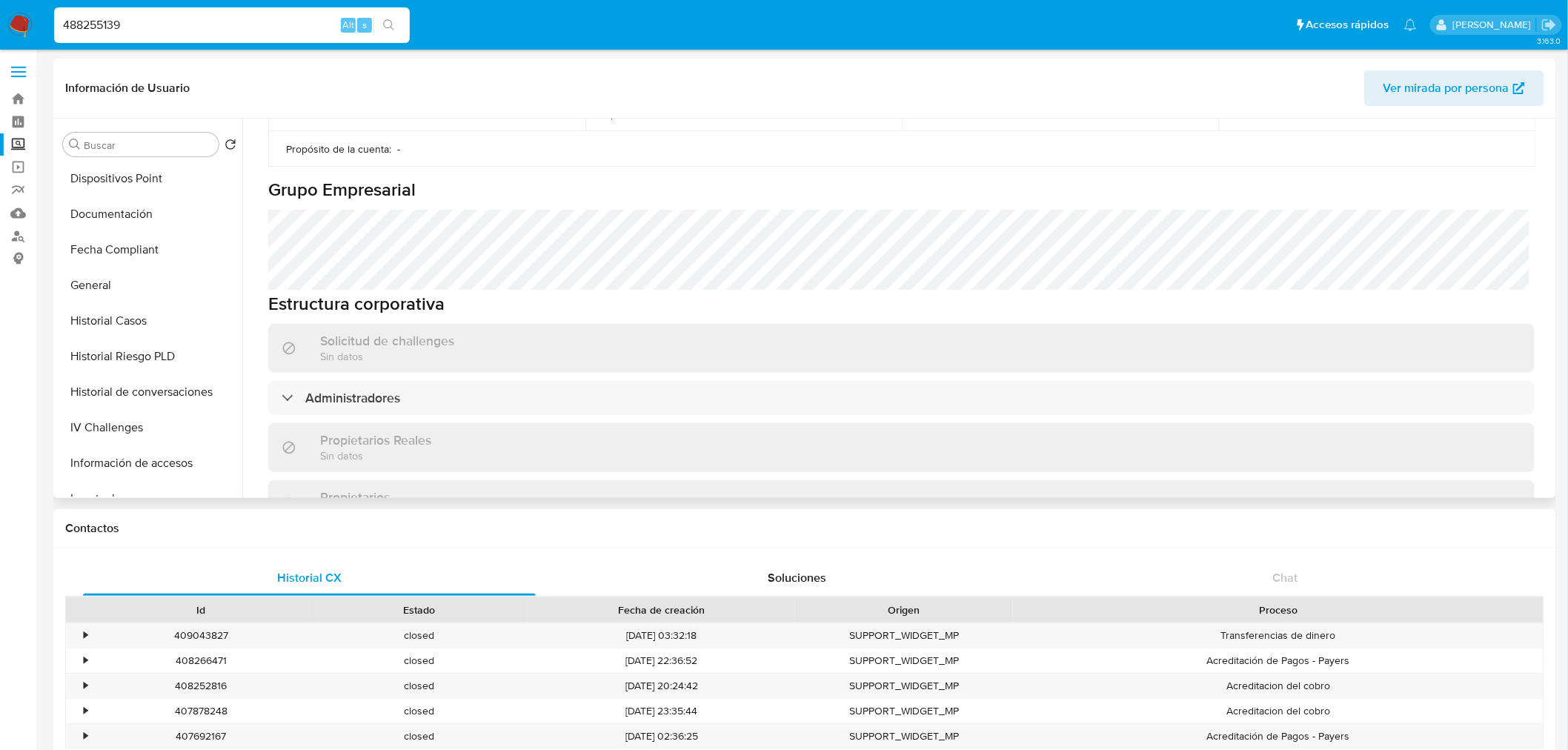
scroll to position [284, 0]
click at [152, 361] on button "Historial Riesgo PLD" at bounding box center [144, 357] width 174 height 36
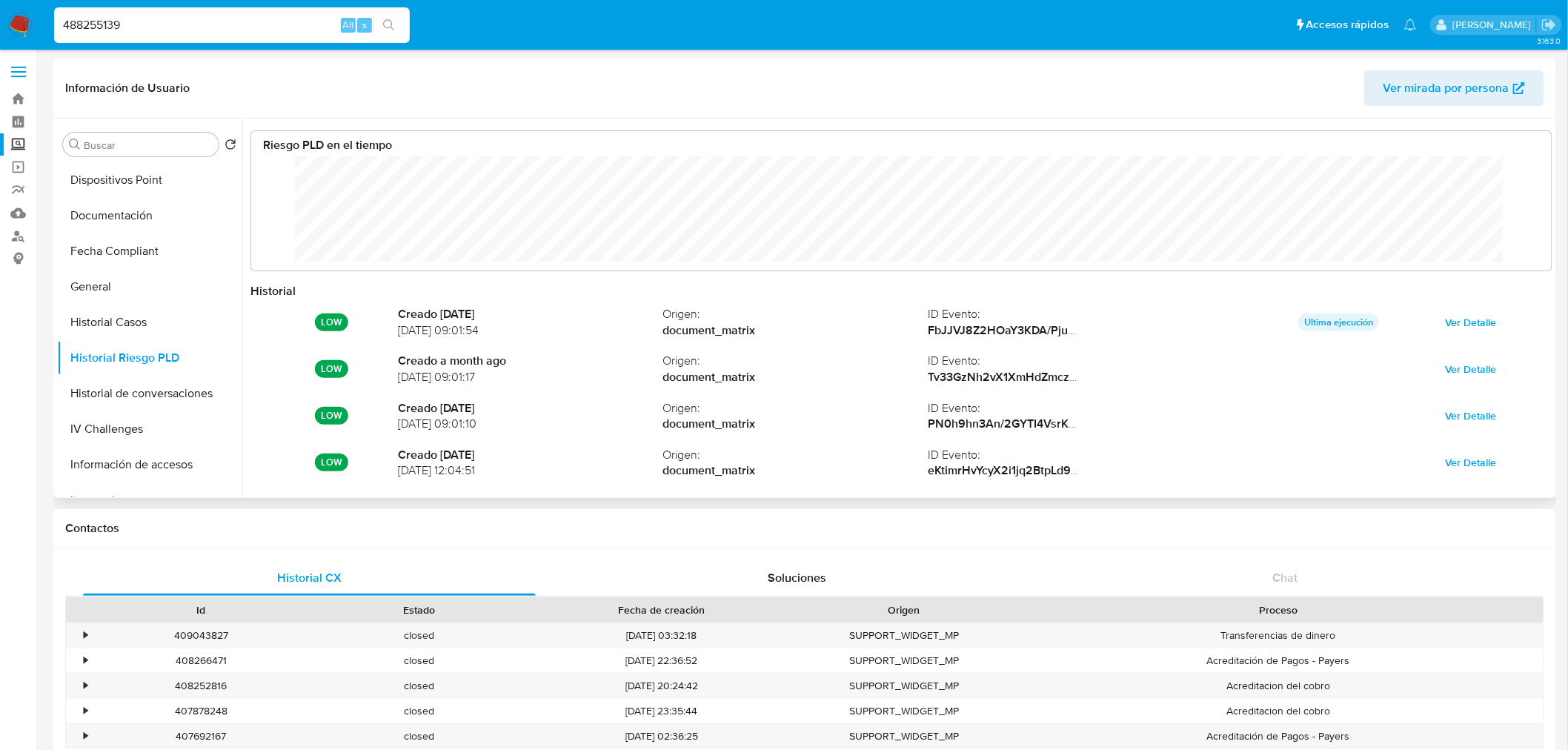
scroll to position [78, 0]
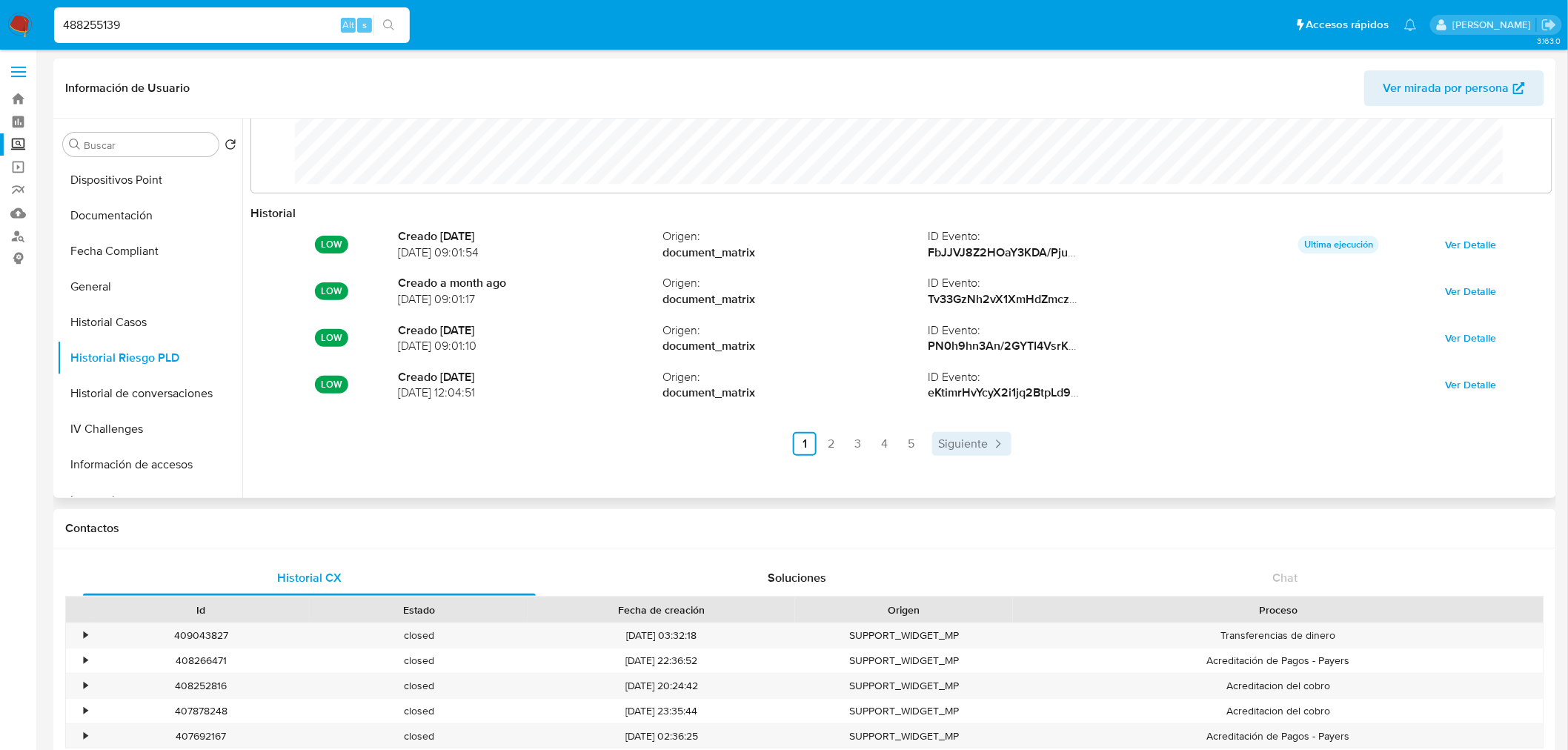
click at [970, 438] on span "Siguiente" at bounding box center [963, 443] width 50 height 12
click at [972, 436] on link "Siguiente" at bounding box center [1012, 444] width 79 height 24
click at [970, 436] on link "4" at bounding box center [968, 444] width 24 height 24
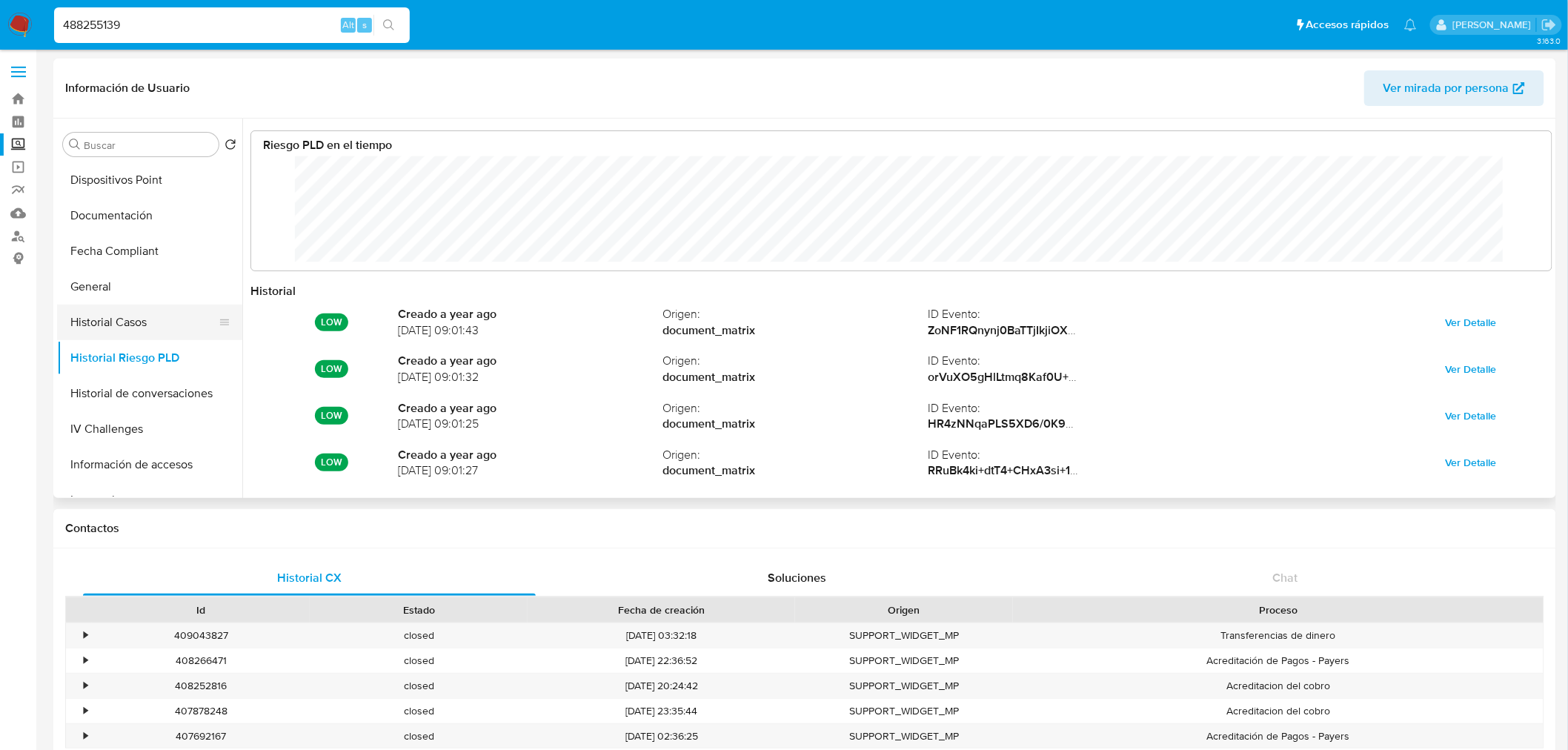
scroll to position [0, 0]
click at [25, 106] on link "Bandeja" at bounding box center [88, 99] width 176 height 23
